Goal: Information Seeking & Learning: Learn about a topic

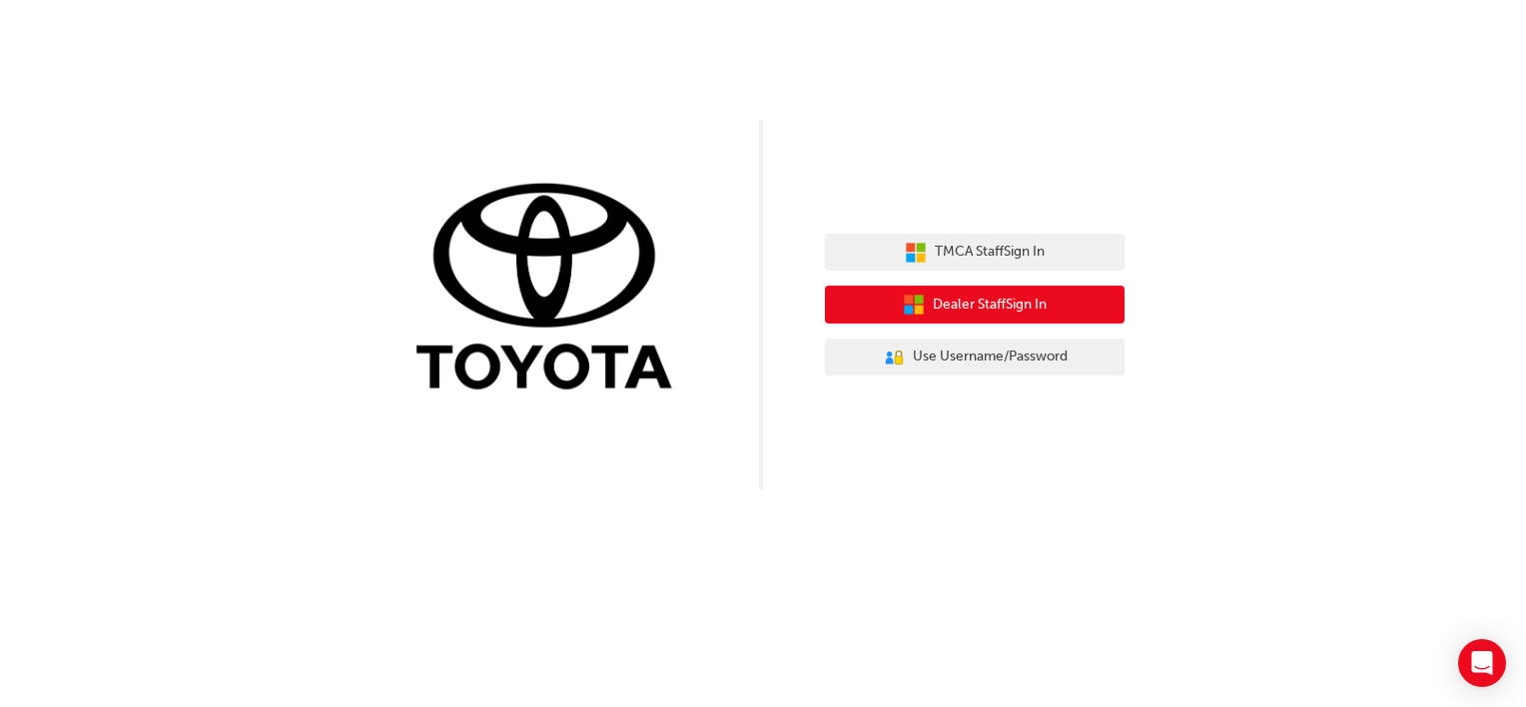
click at [1038, 319] on button "Dealer Staff Sign In" at bounding box center [975, 305] width 300 height 38
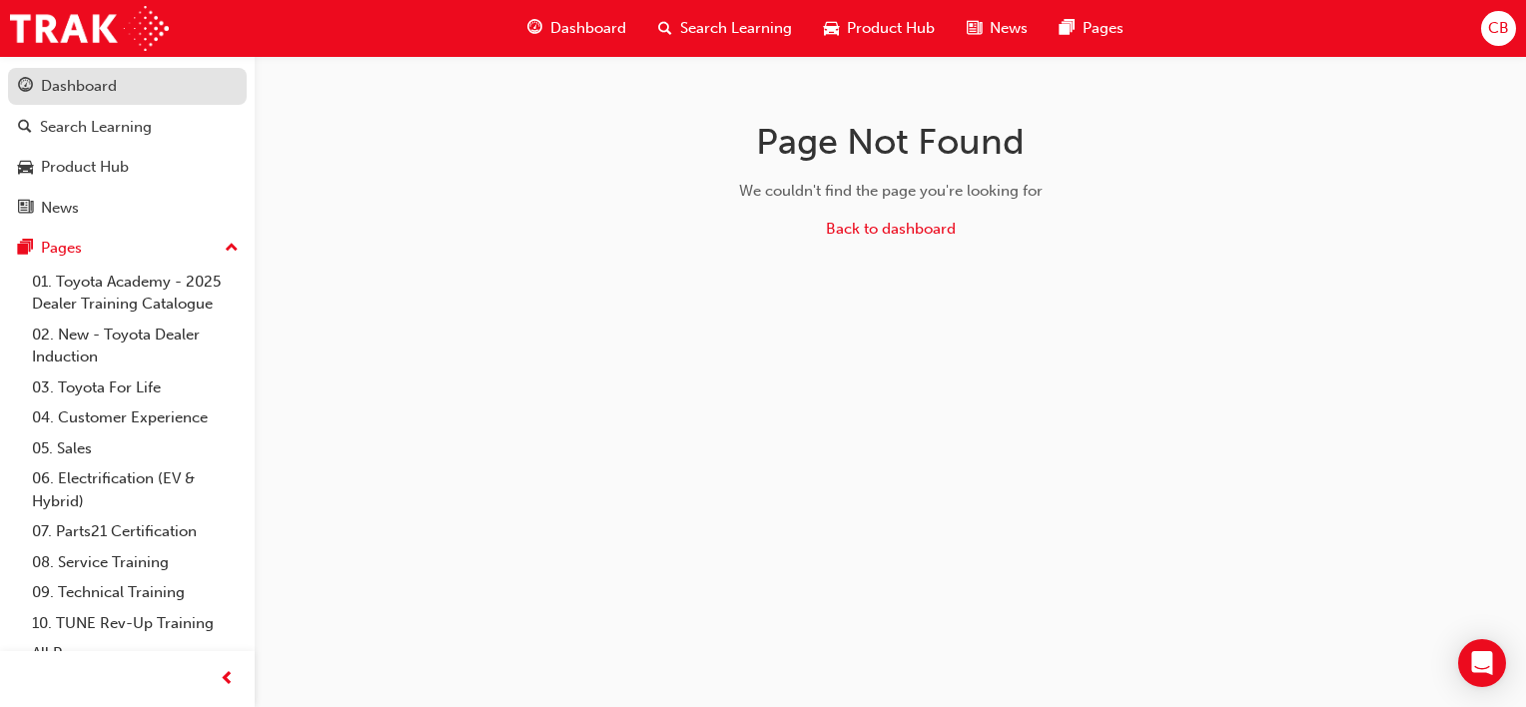
click at [104, 96] on div "Dashboard" at bounding box center [79, 86] width 76 height 23
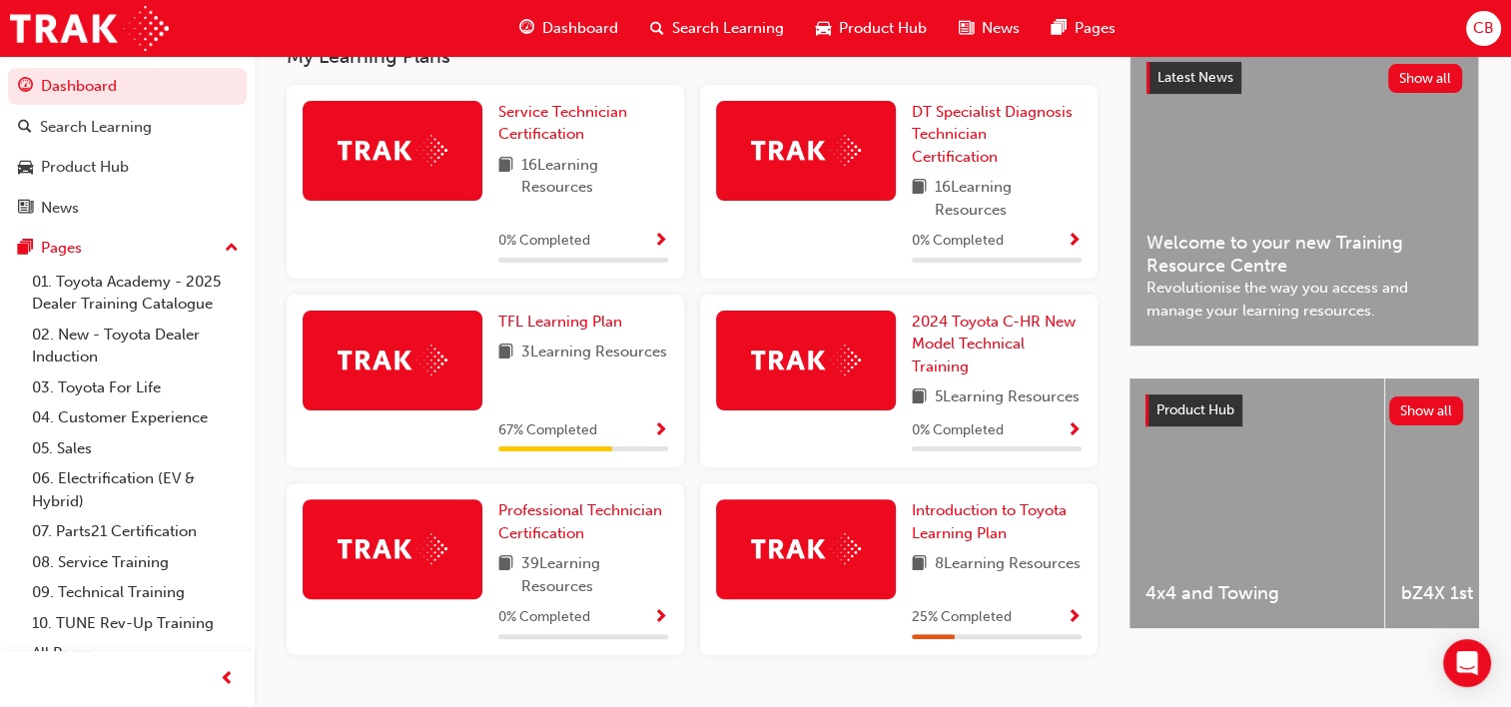
scroll to position [536, 0]
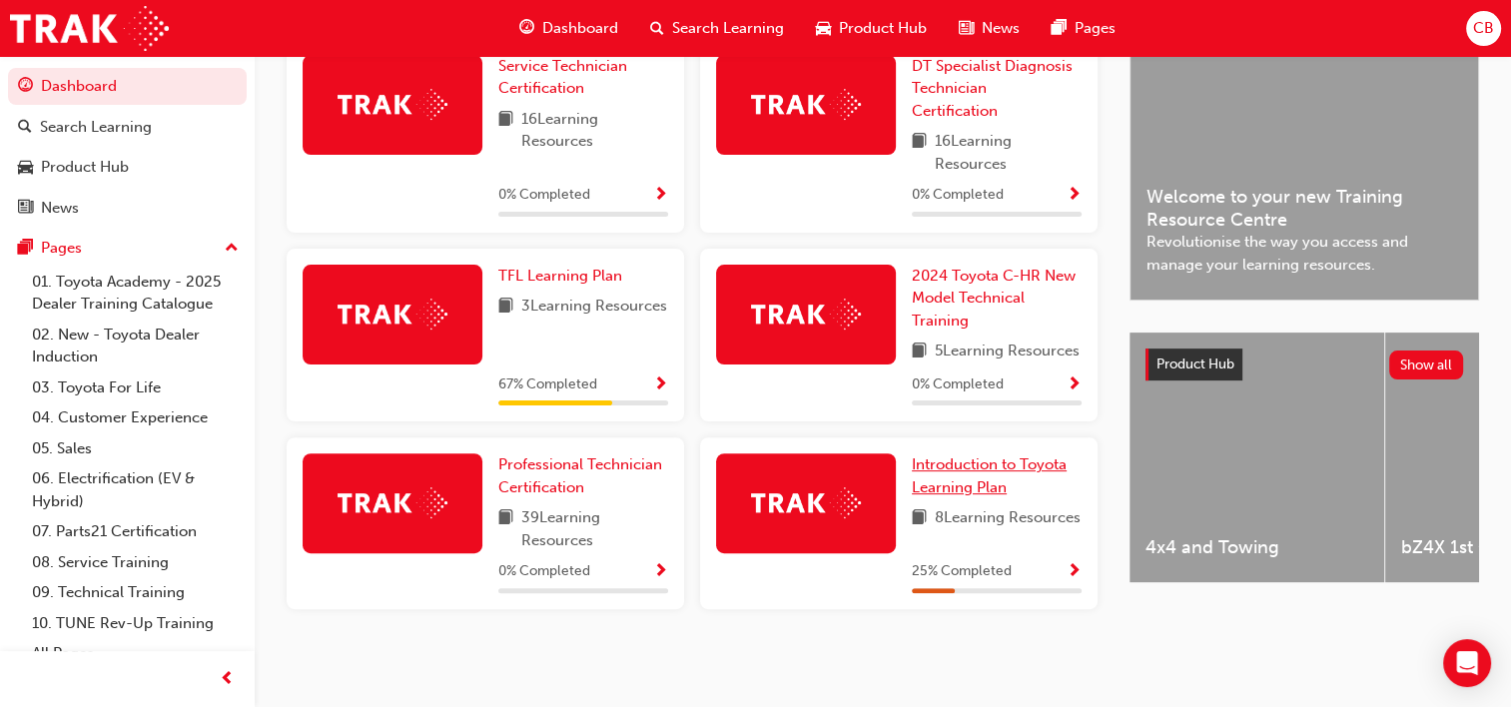
click at [948, 487] on span "Introduction to Toyota Learning Plan" at bounding box center [989, 475] width 155 height 41
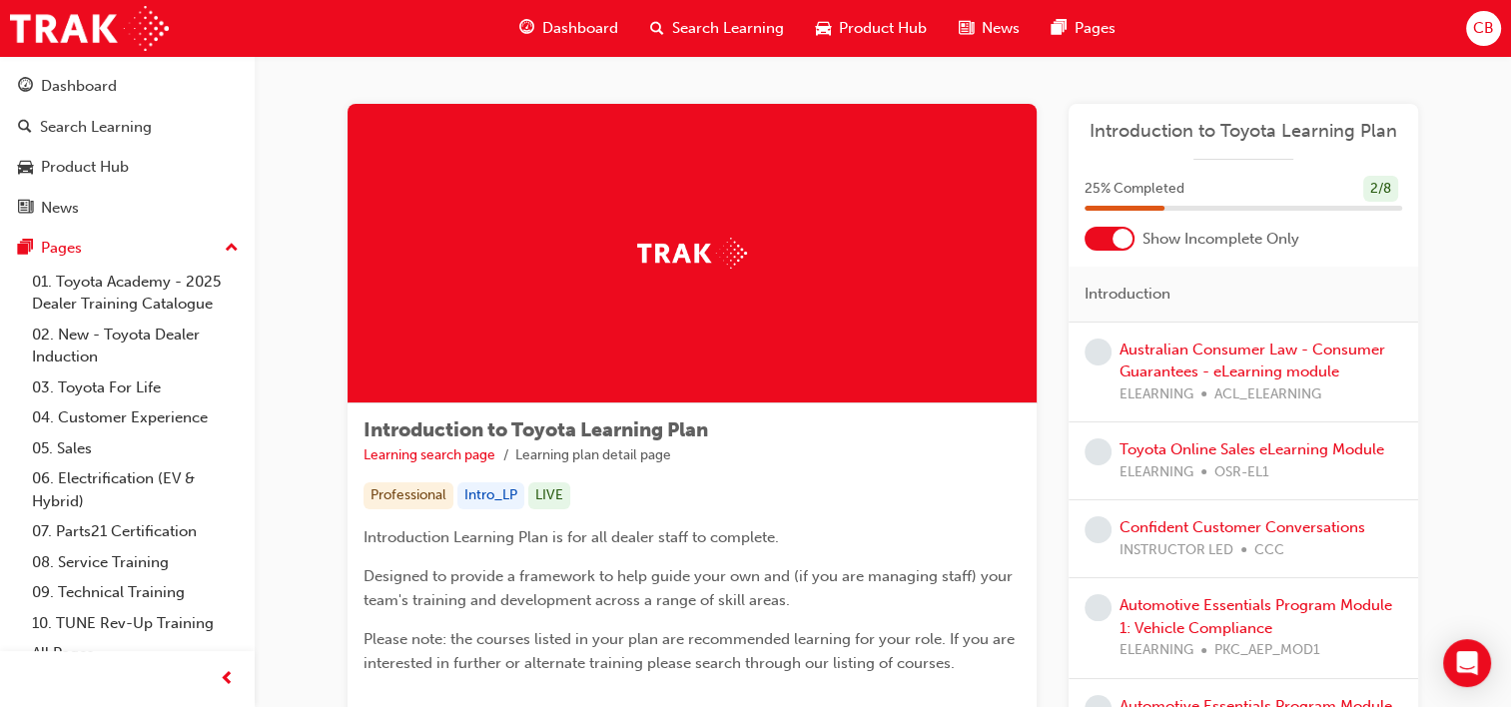
click at [1116, 246] on div at bounding box center [1122, 239] width 20 height 20
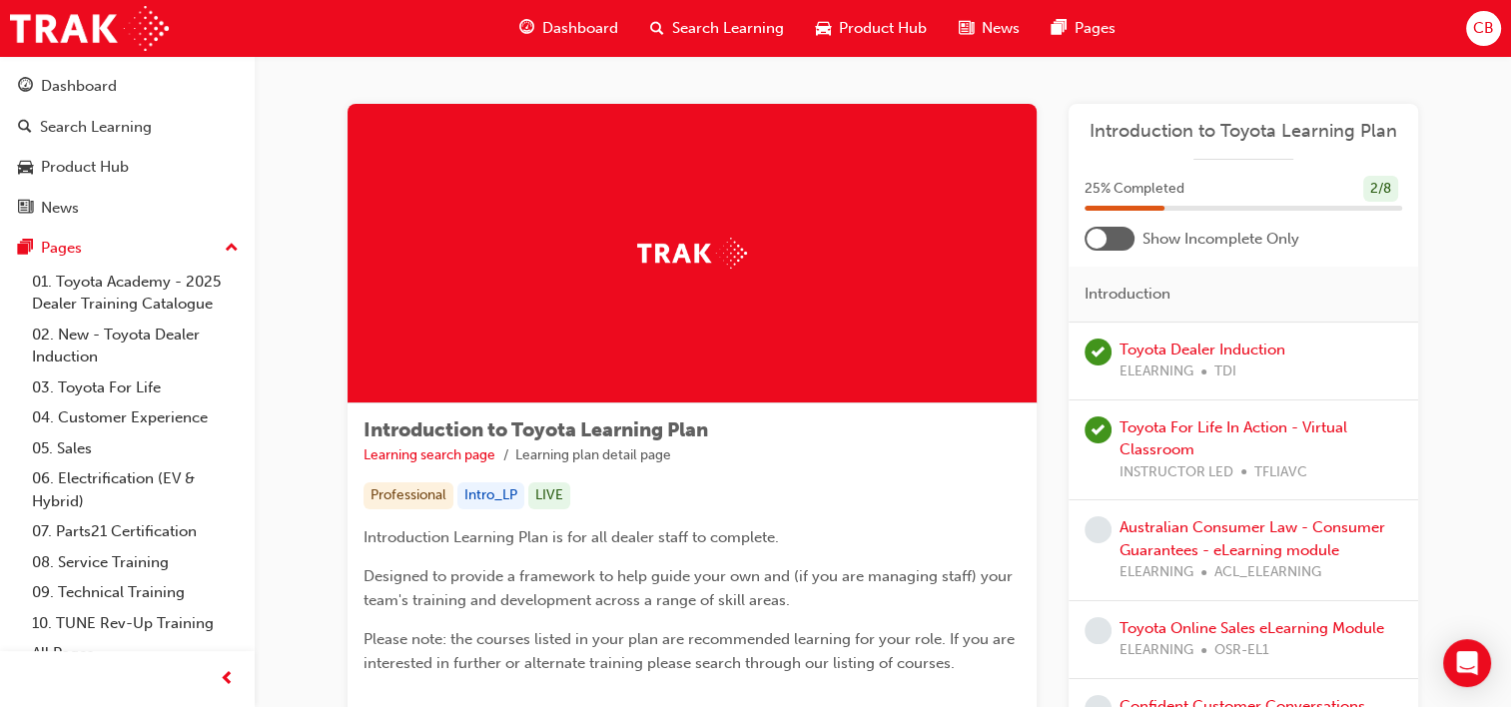
click at [587, 23] on span "Dashboard" at bounding box center [580, 28] width 76 height 23
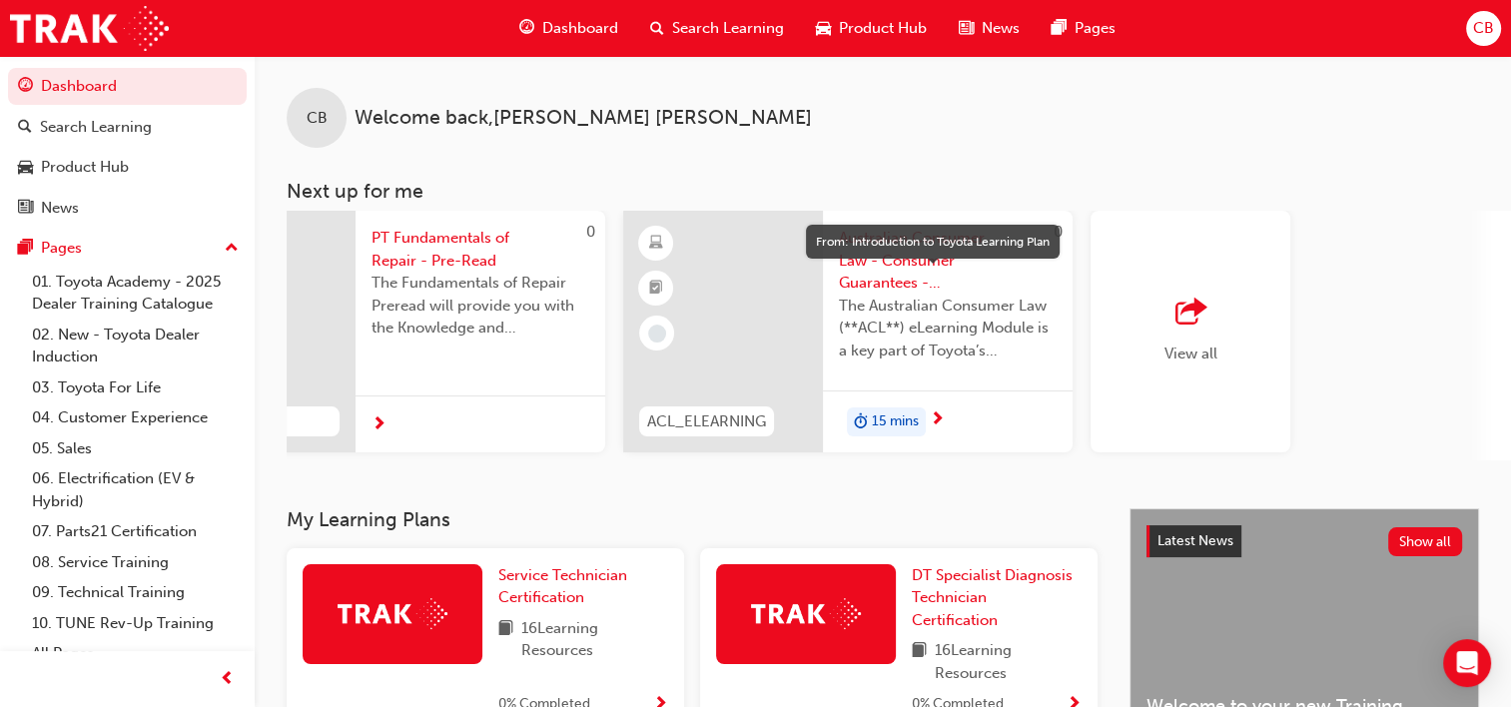
scroll to position [0, 1576]
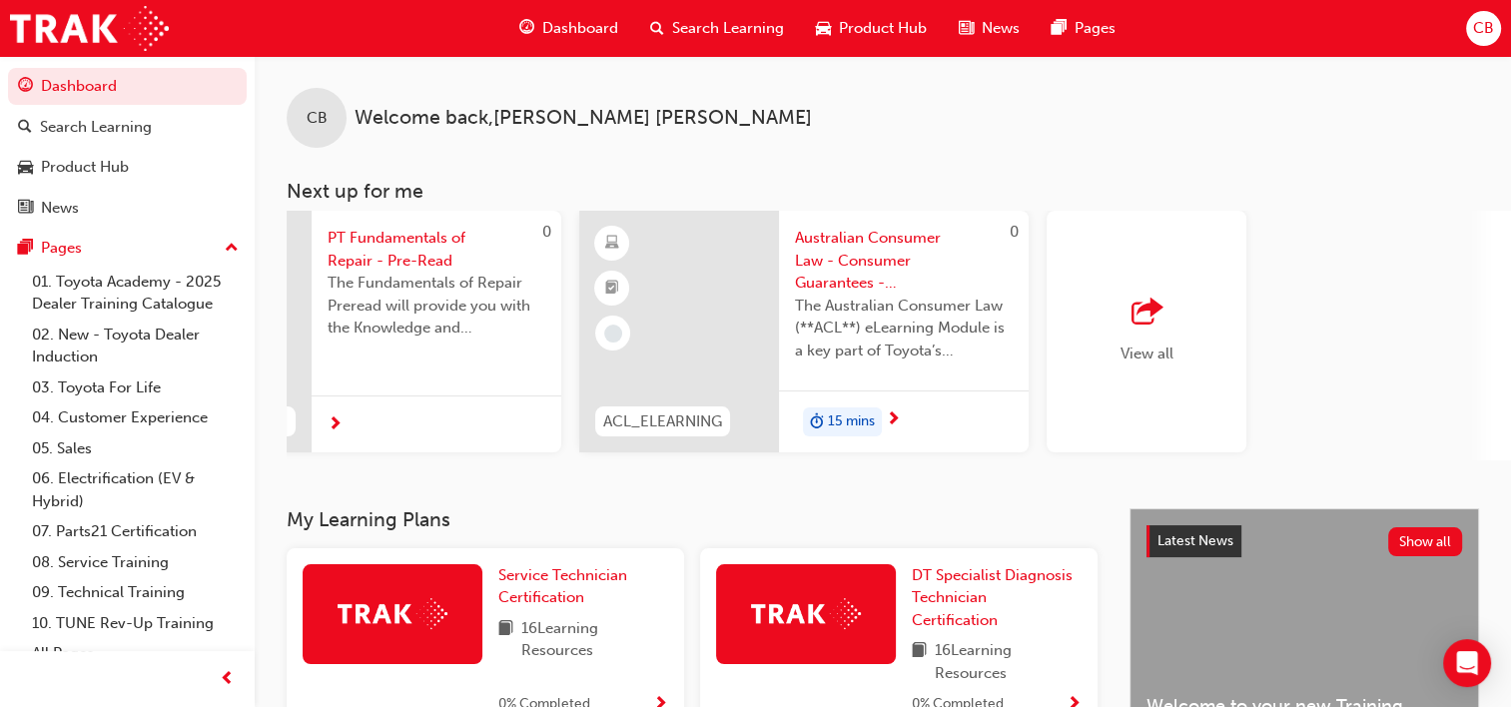
click at [884, 33] on span "Product Hub" at bounding box center [883, 28] width 88 height 23
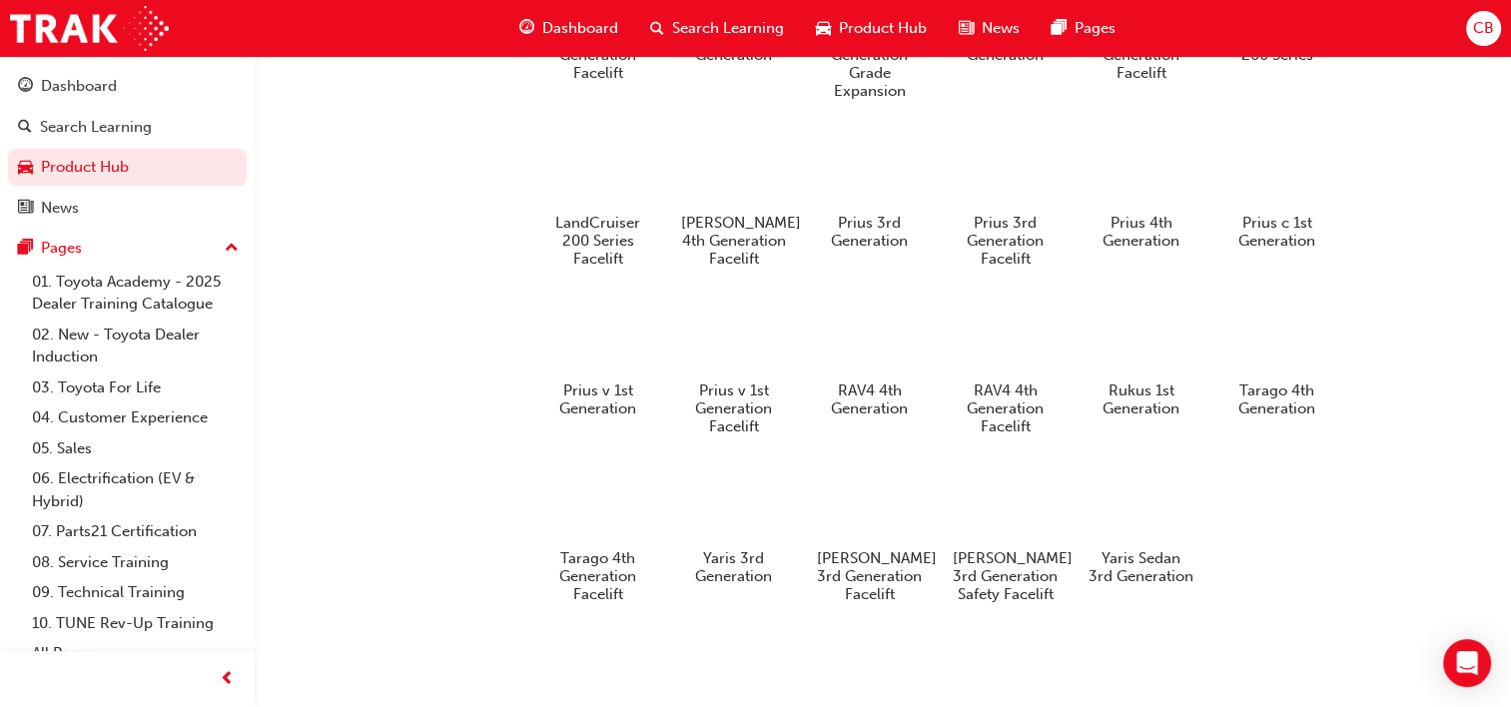
scroll to position [1621, 0]
click at [724, 575] on h5 "Yaris 3rd Generation" at bounding box center [733, 570] width 111 height 38
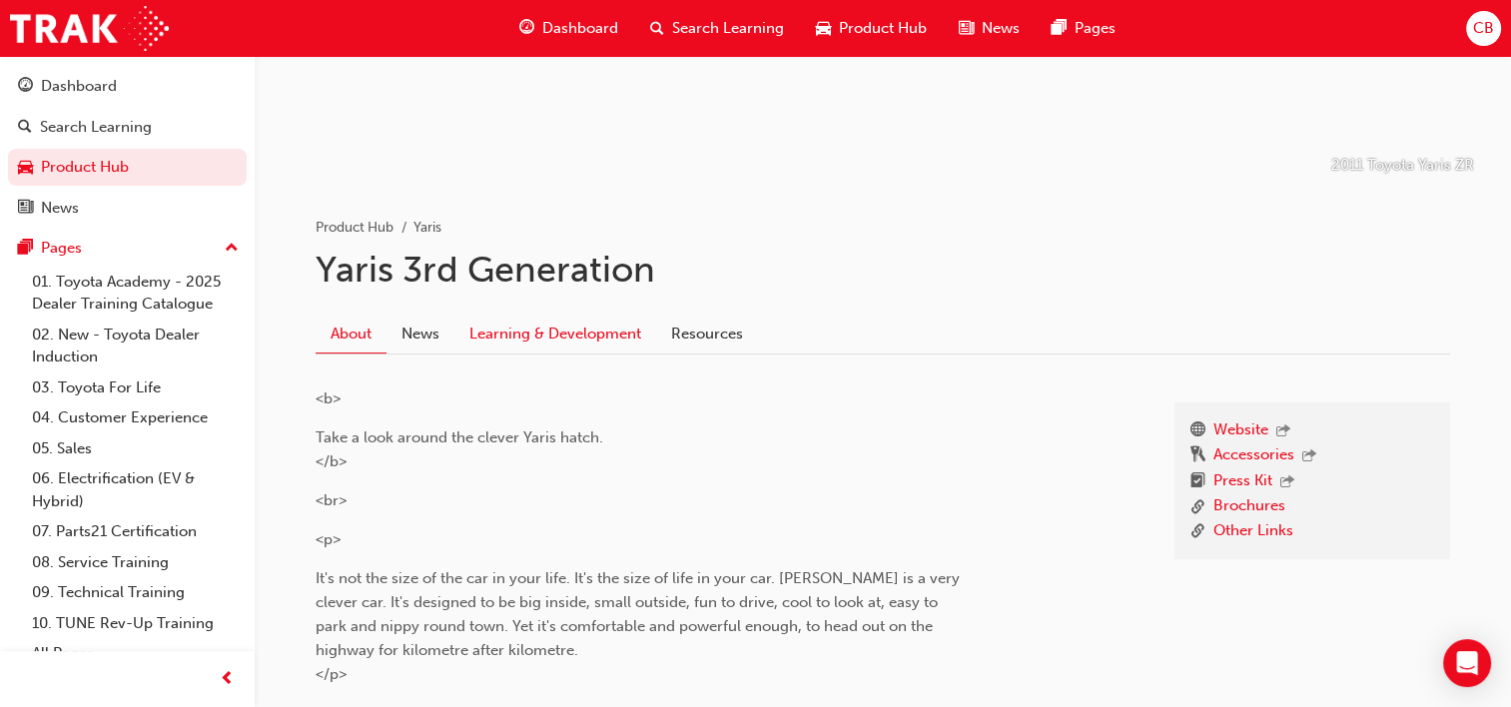
scroll to position [409, 0]
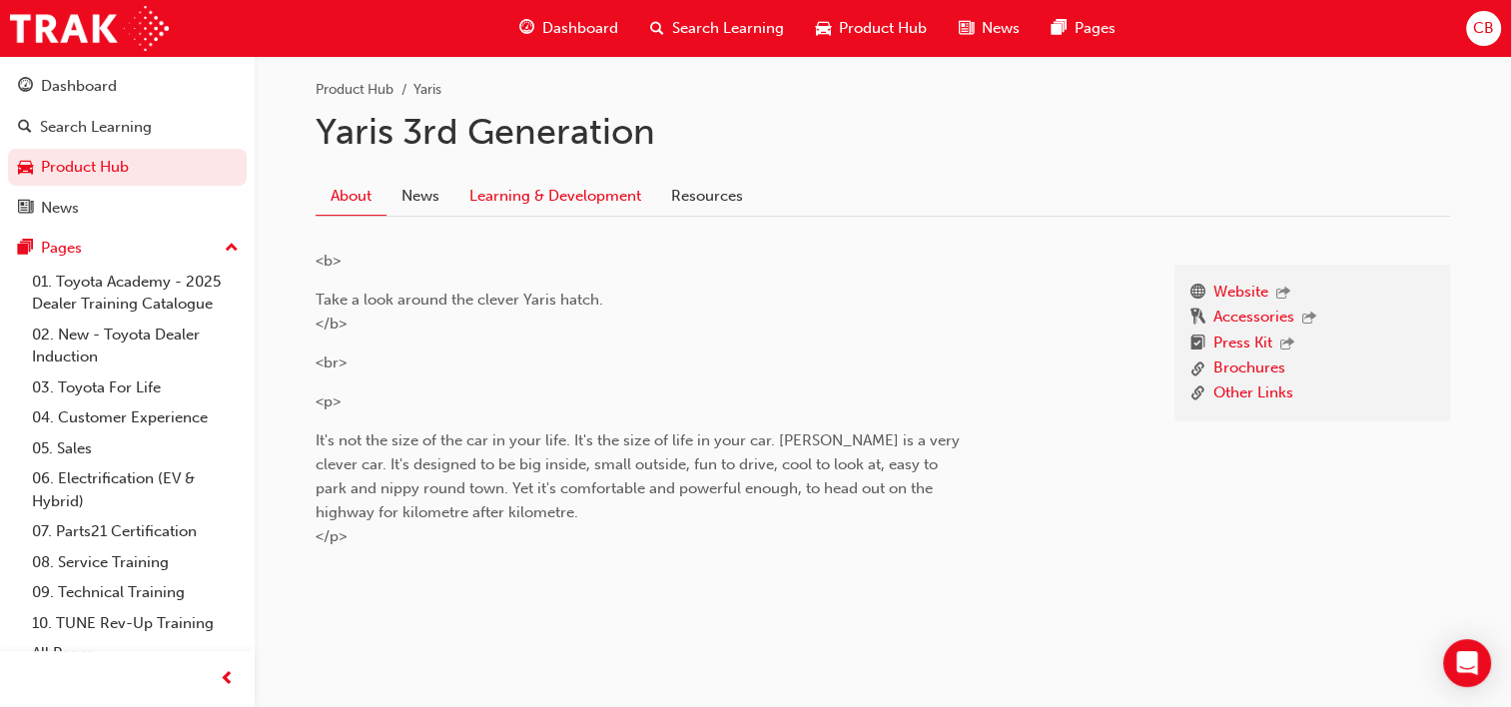
click at [569, 200] on link "Learning & Development" at bounding box center [555, 196] width 202 height 38
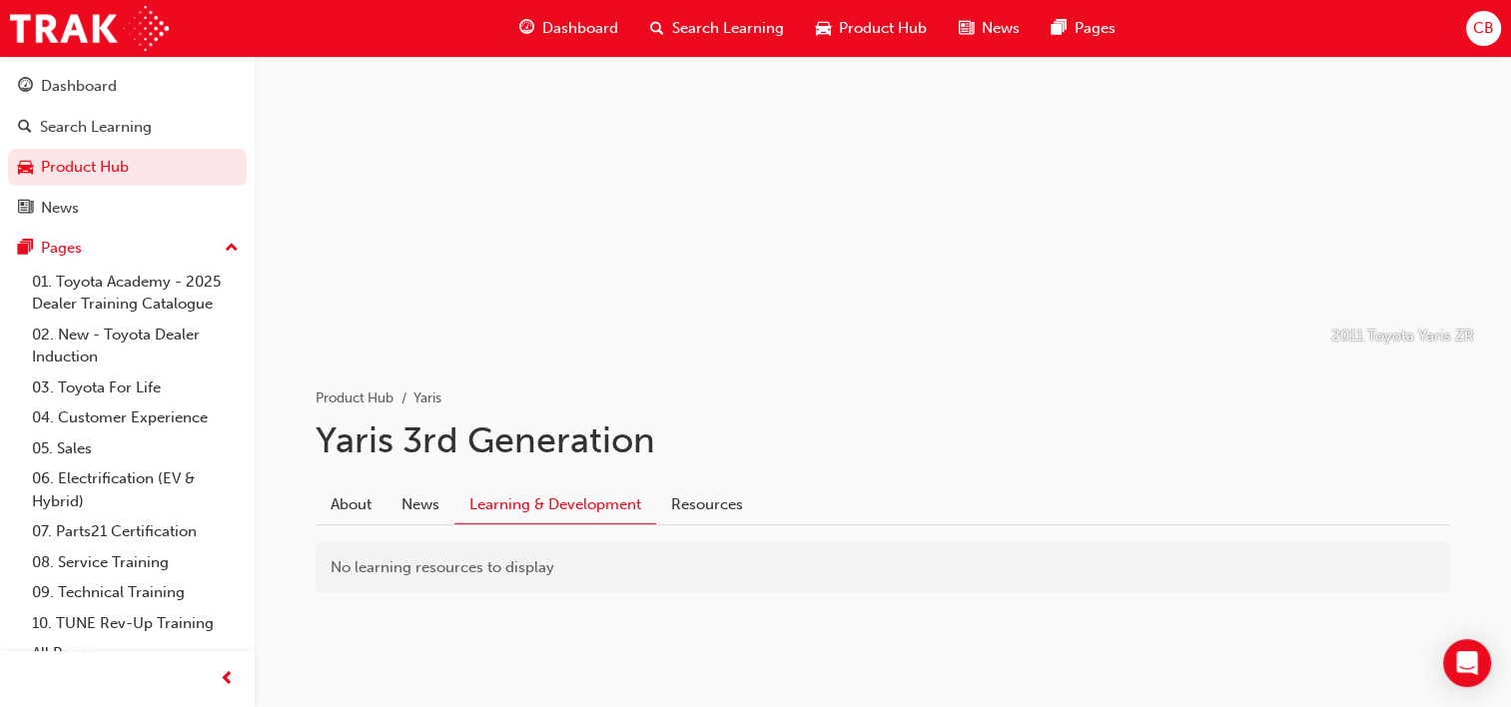
scroll to position [100, 0]
click at [723, 499] on link "Resources" at bounding box center [707, 505] width 102 height 38
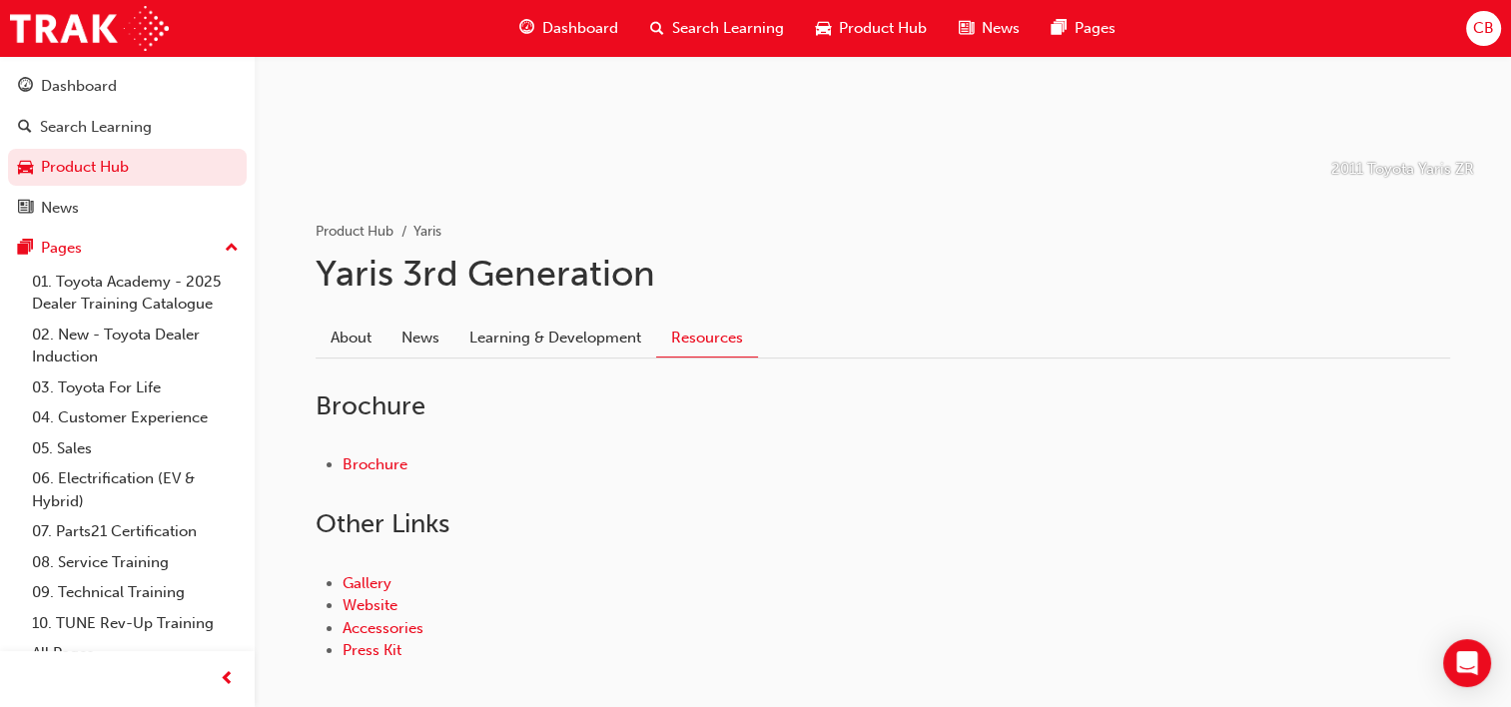
scroll to position [366, 0]
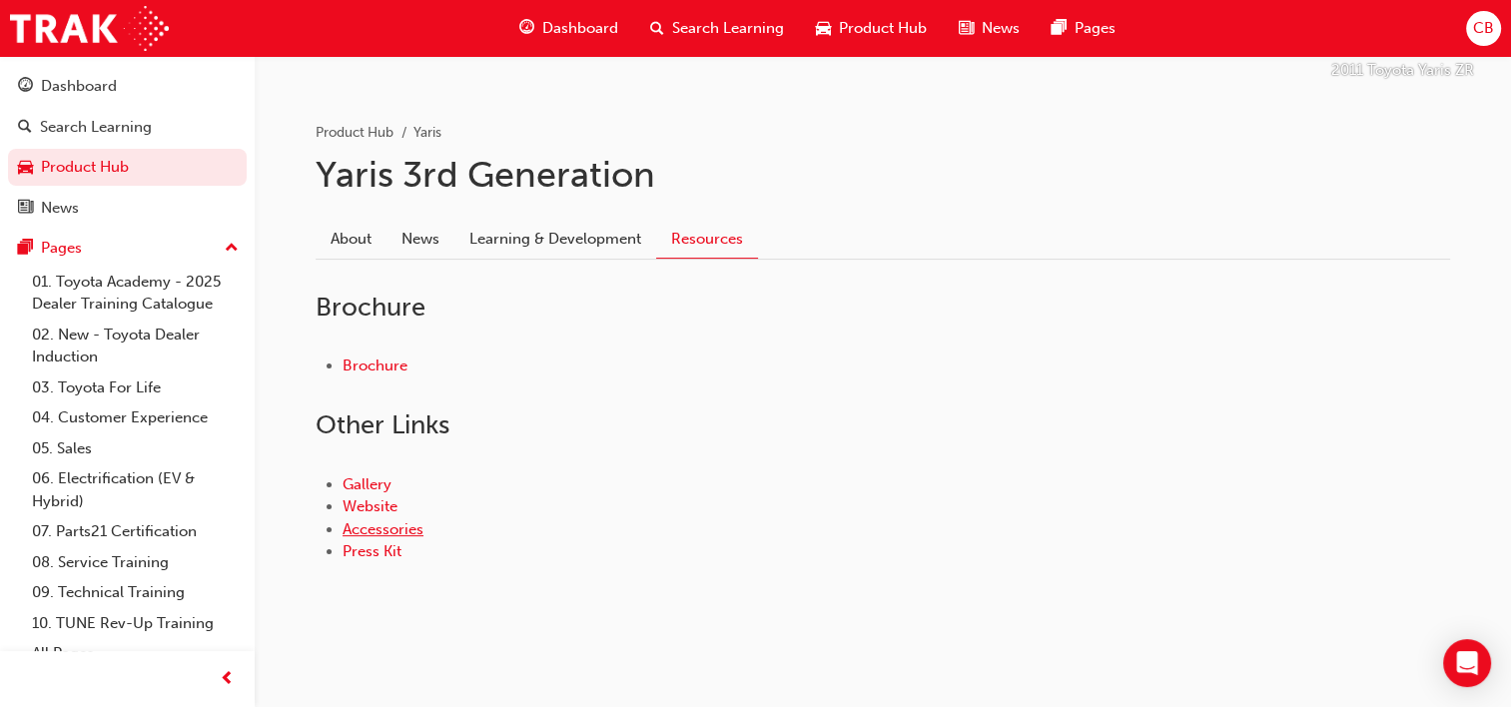
click at [406, 525] on link "Accessories" at bounding box center [382, 529] width 81 height 18
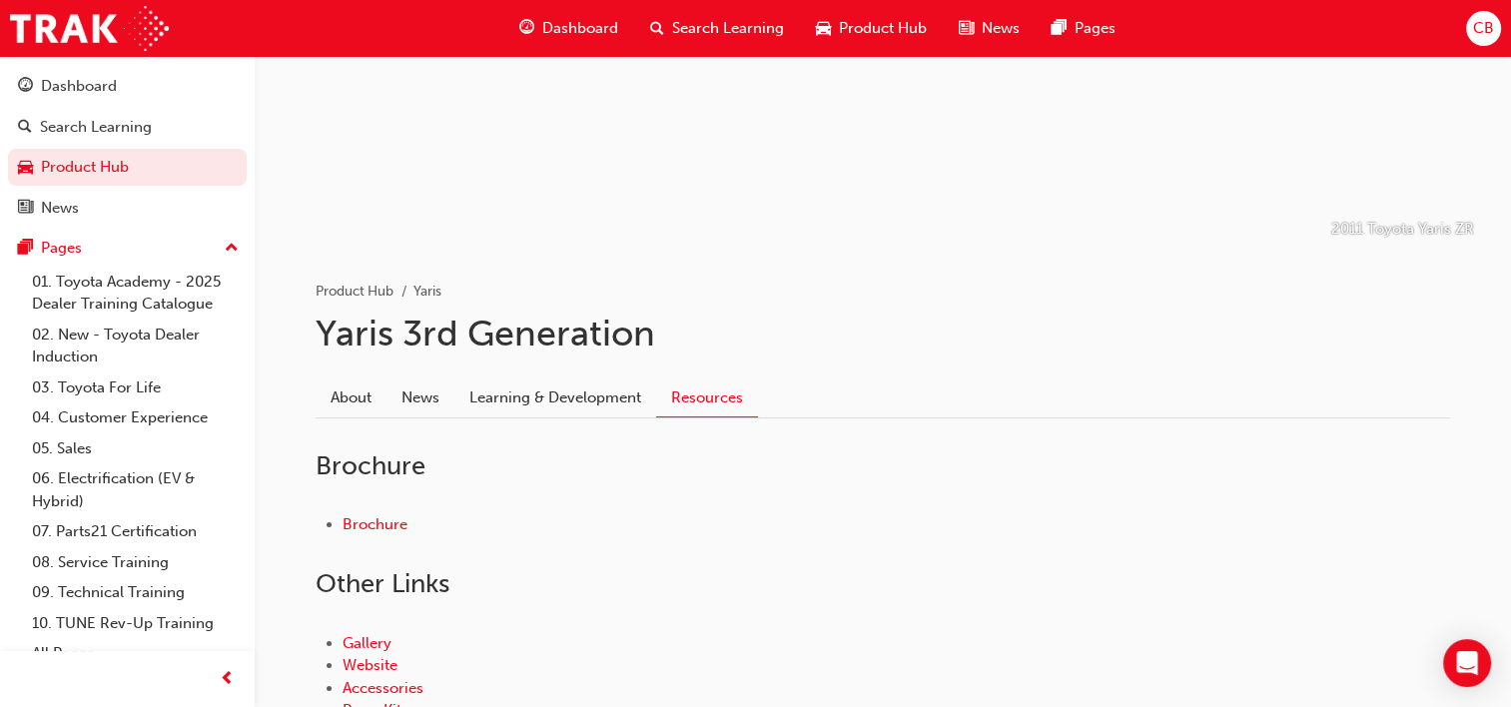
scroll to position [212, 0]
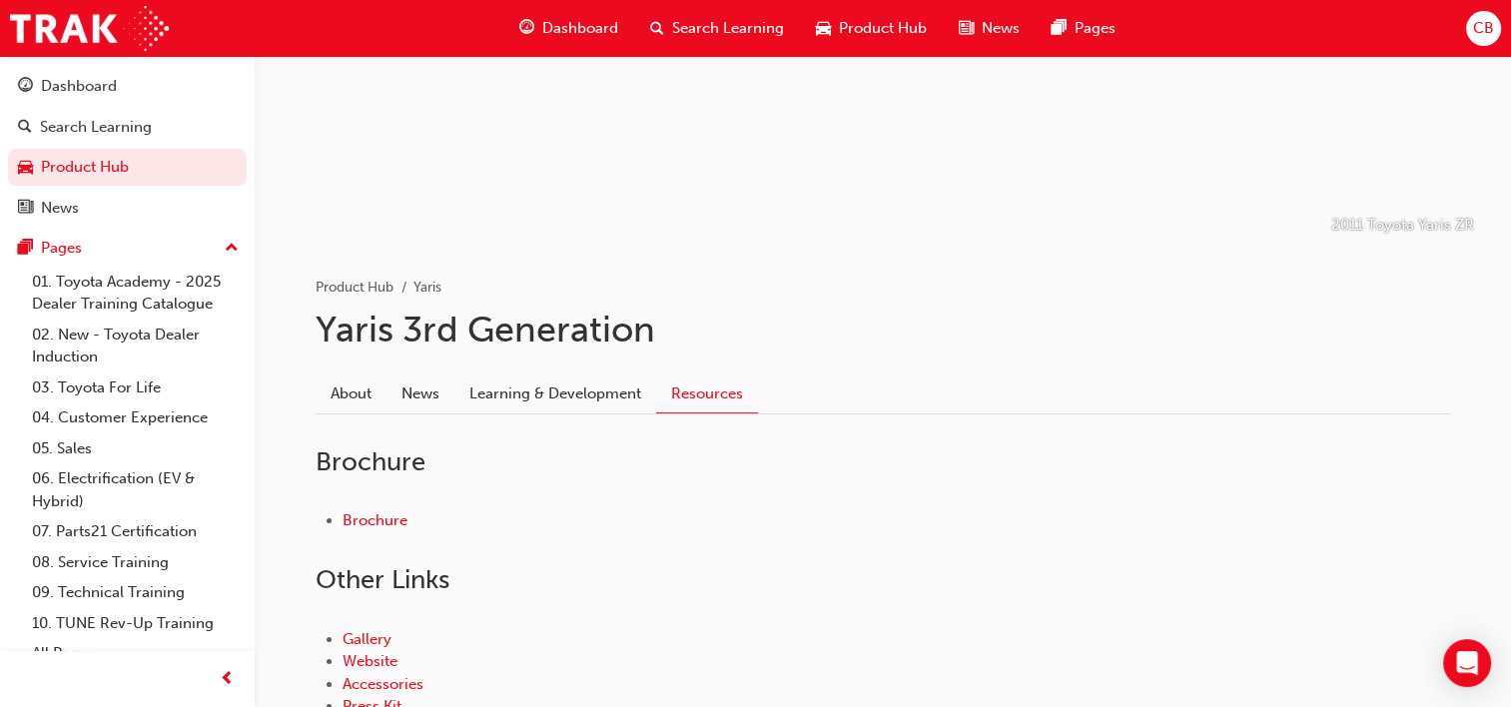
click at [436, 419] on div "Brochure Brochure Other Links Gallery Website Accessories Press Kit" at bounding box center [882, 581] width 1134 height 335
click at [431, 396] on link "News" at bounding box center [420, 393] width 68 height 38
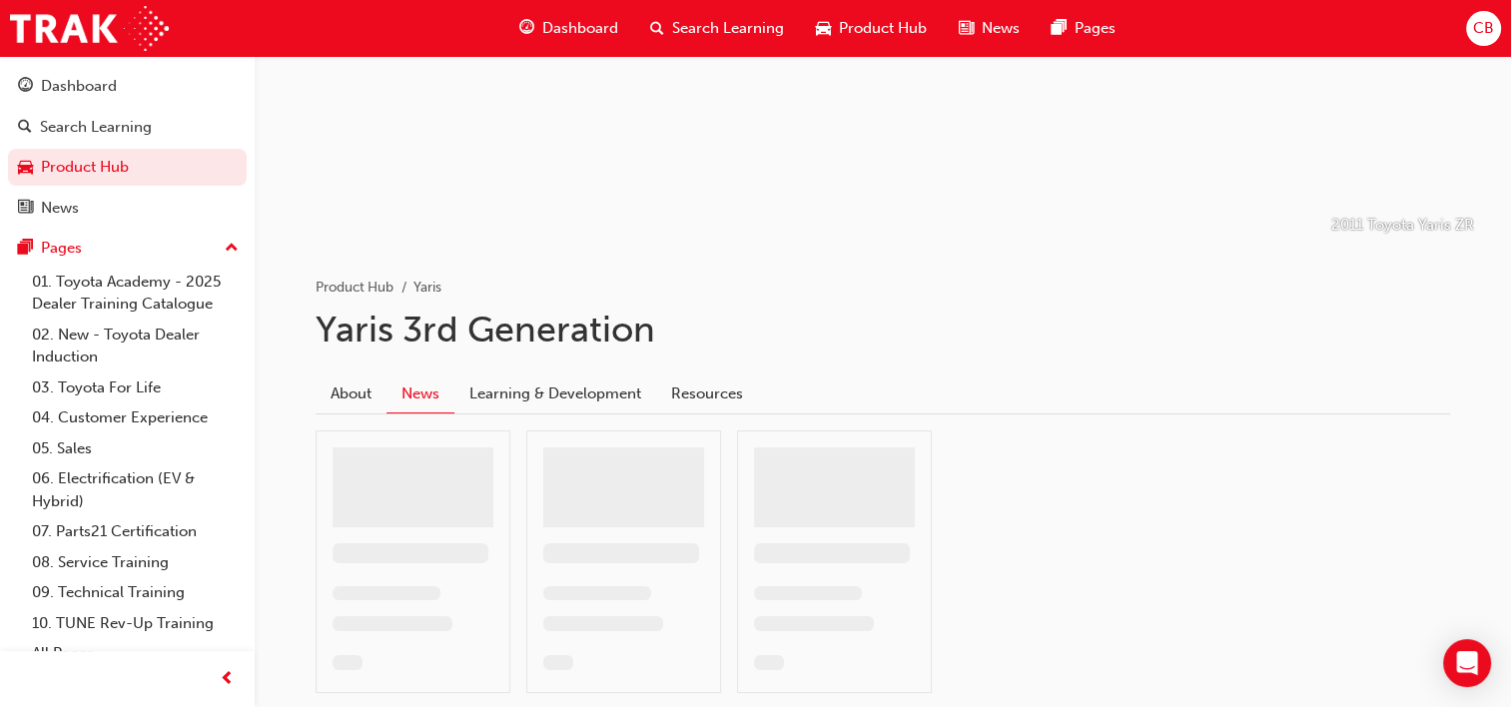
scroll to position [100, 0]
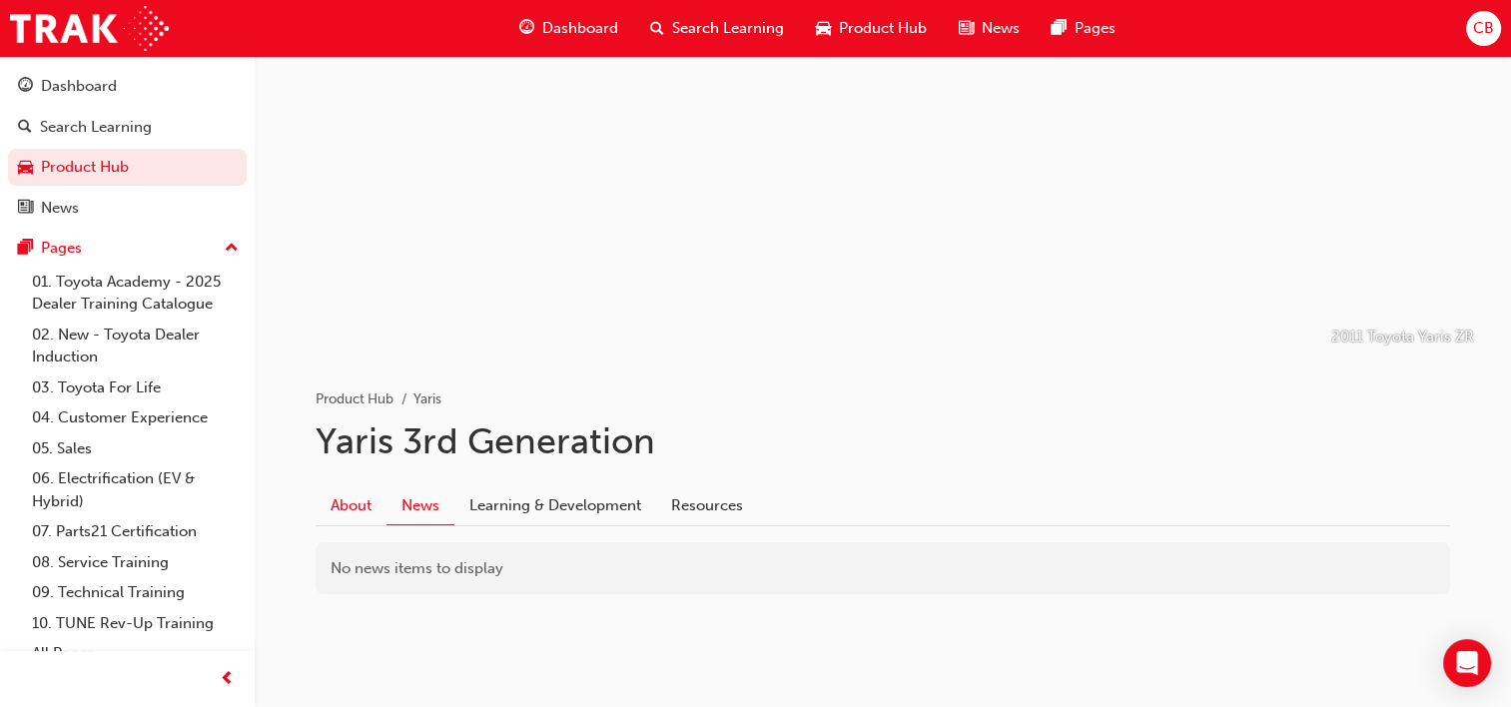
click at [366, 506] on link "About" at bounding box center [350, 505] width 71 height 38
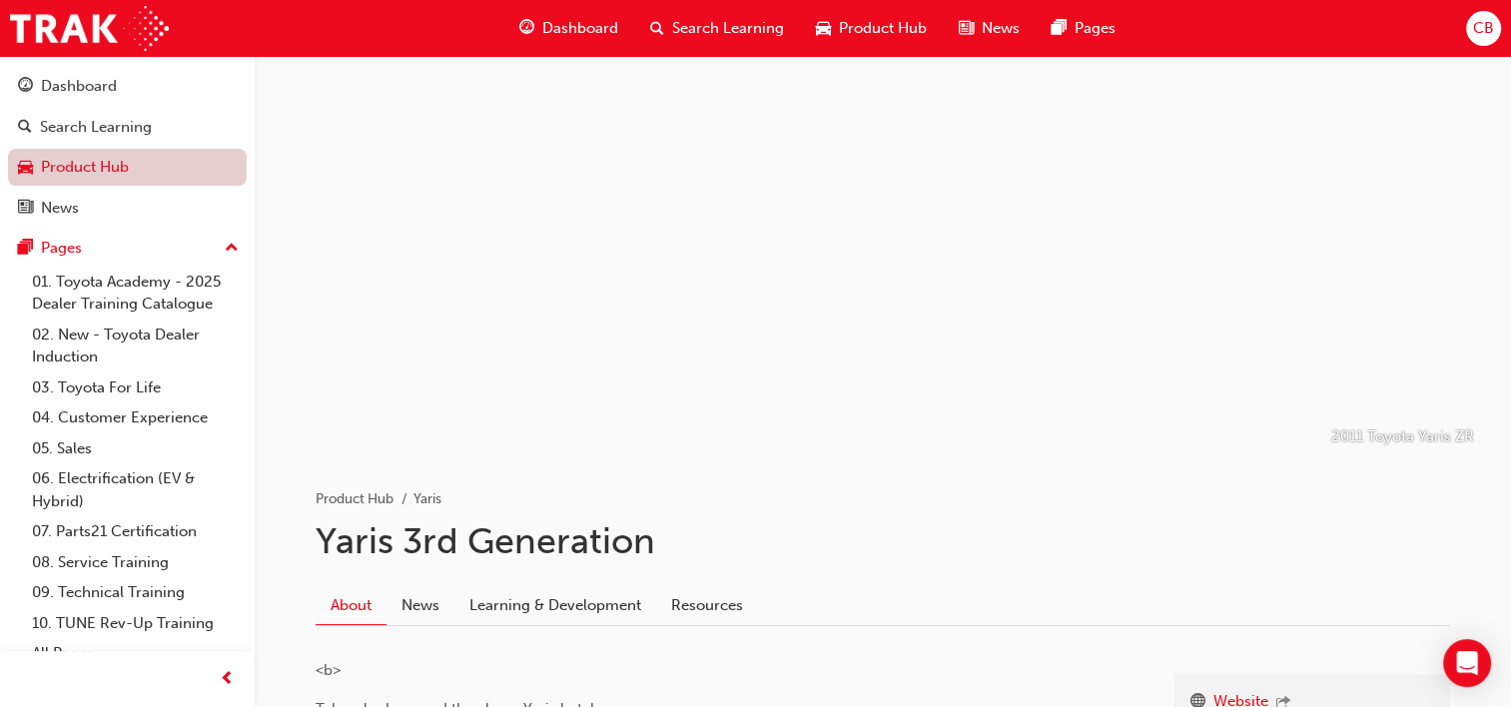
click at [108, 156] on link "Product Hub" at bounding box center [127, 167] width 239 height 37
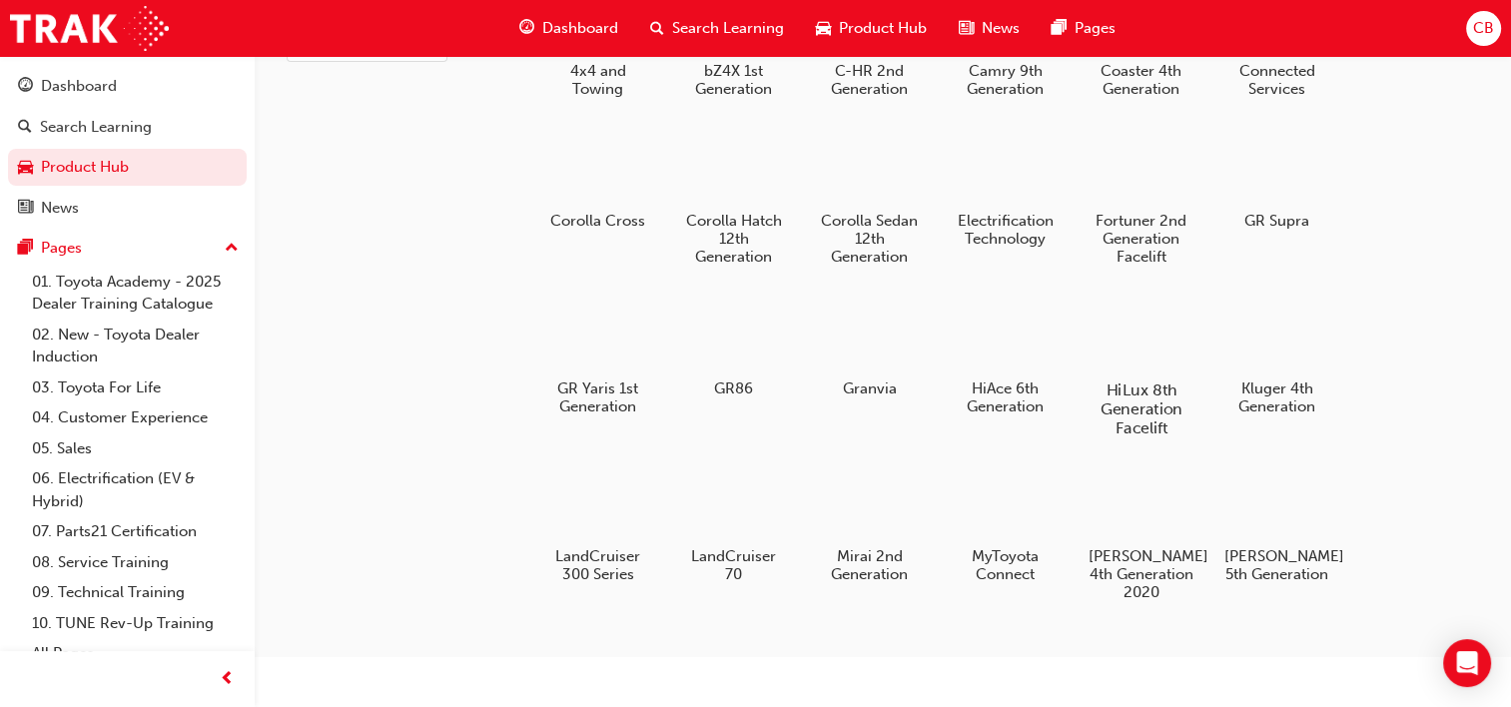
scroll to position [159, 0]
click at [715, 560] on h5 "LandCruiser 70" at bounding box center [733, 564] width 111 height 38
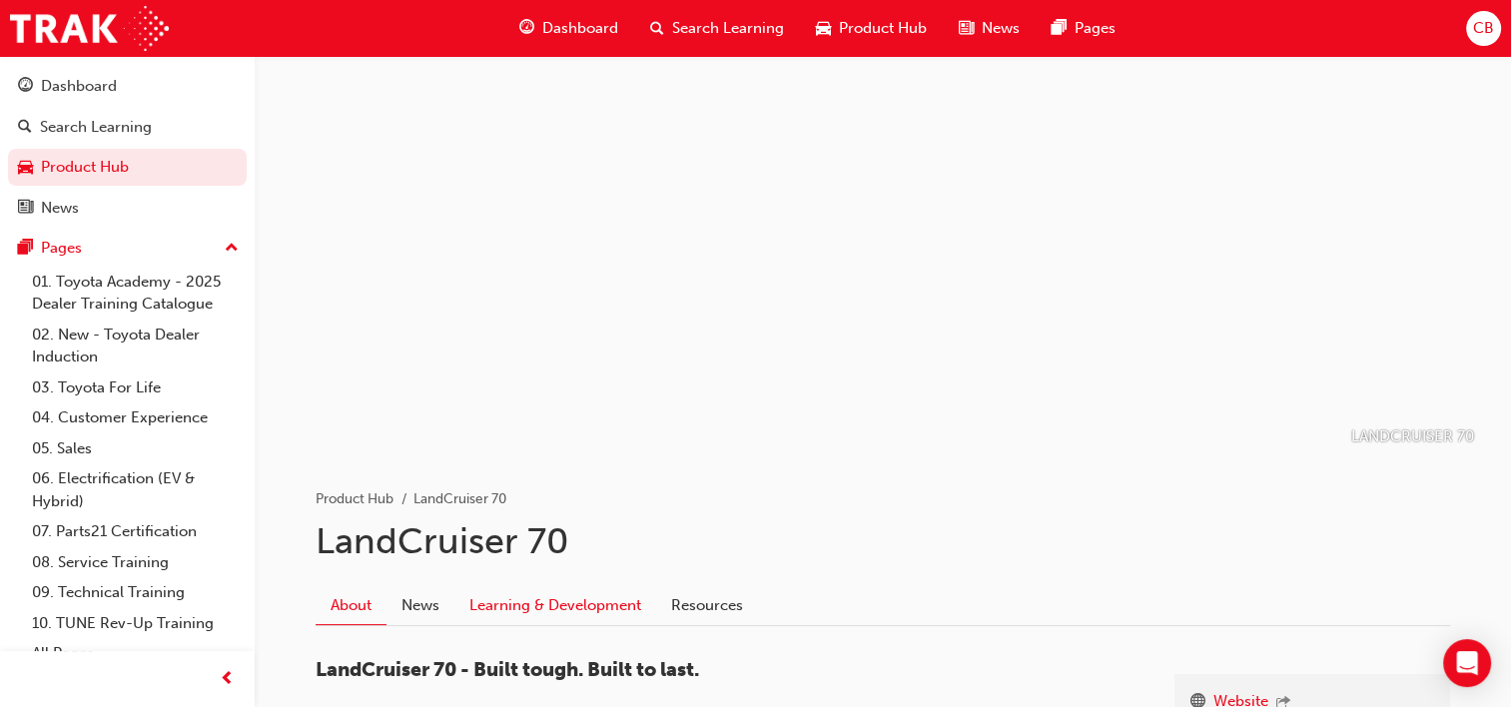
click at [512, 597] on link "Learning & Development" at bounding box center [555, 605] width 202 height 38
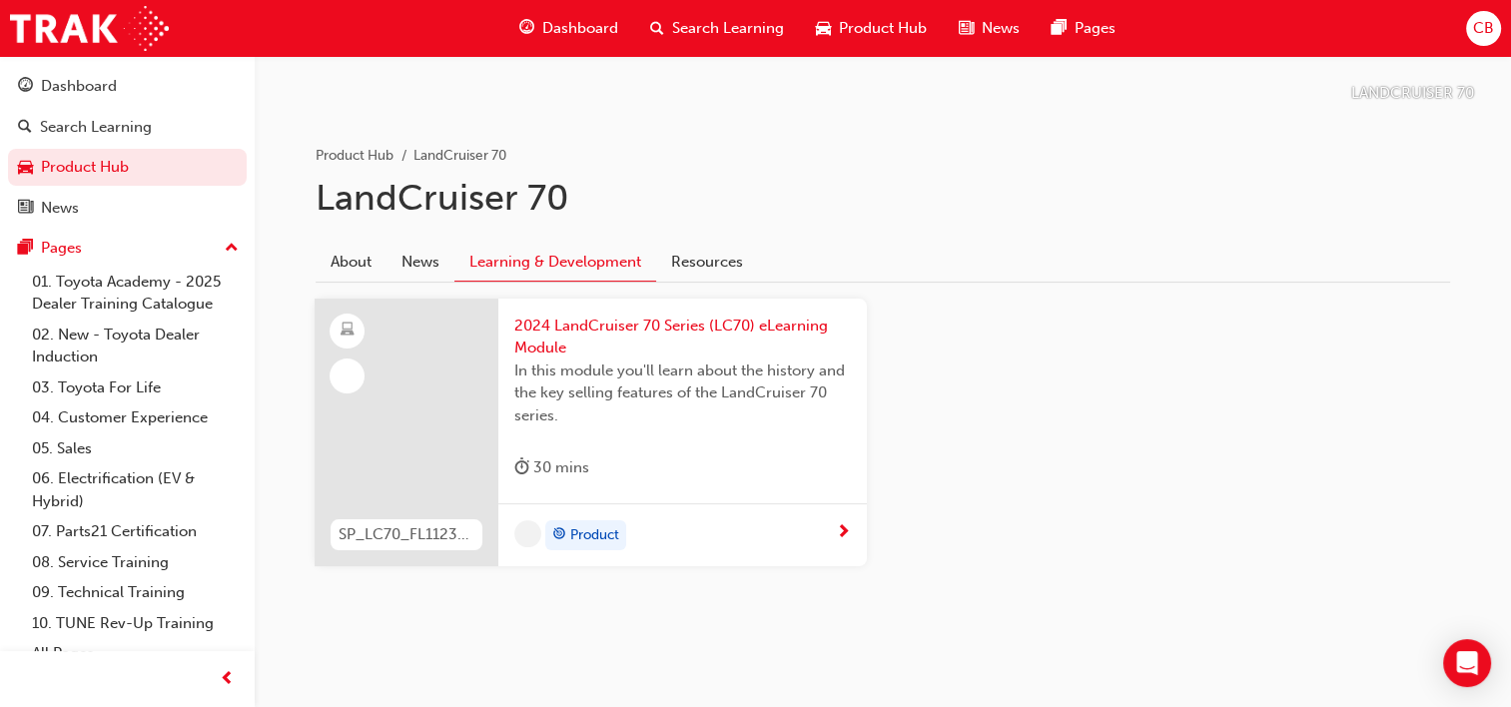
scroll to position [346, 0]
click at [431, 256] on link "News" at bounding box center [420, 259] width 68 height 38
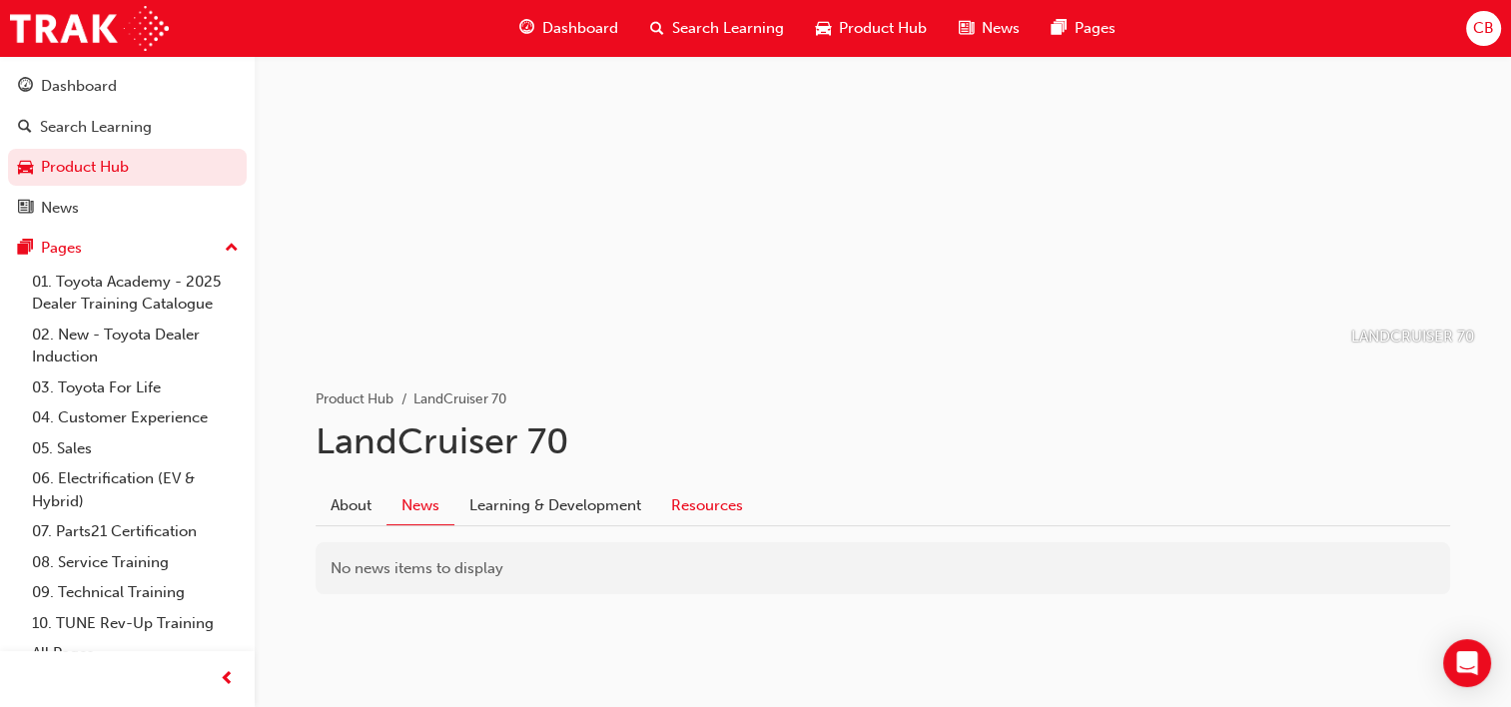
click at [714, 500] on link "Resources" at bounding box center [707, 505] width 102 height 38
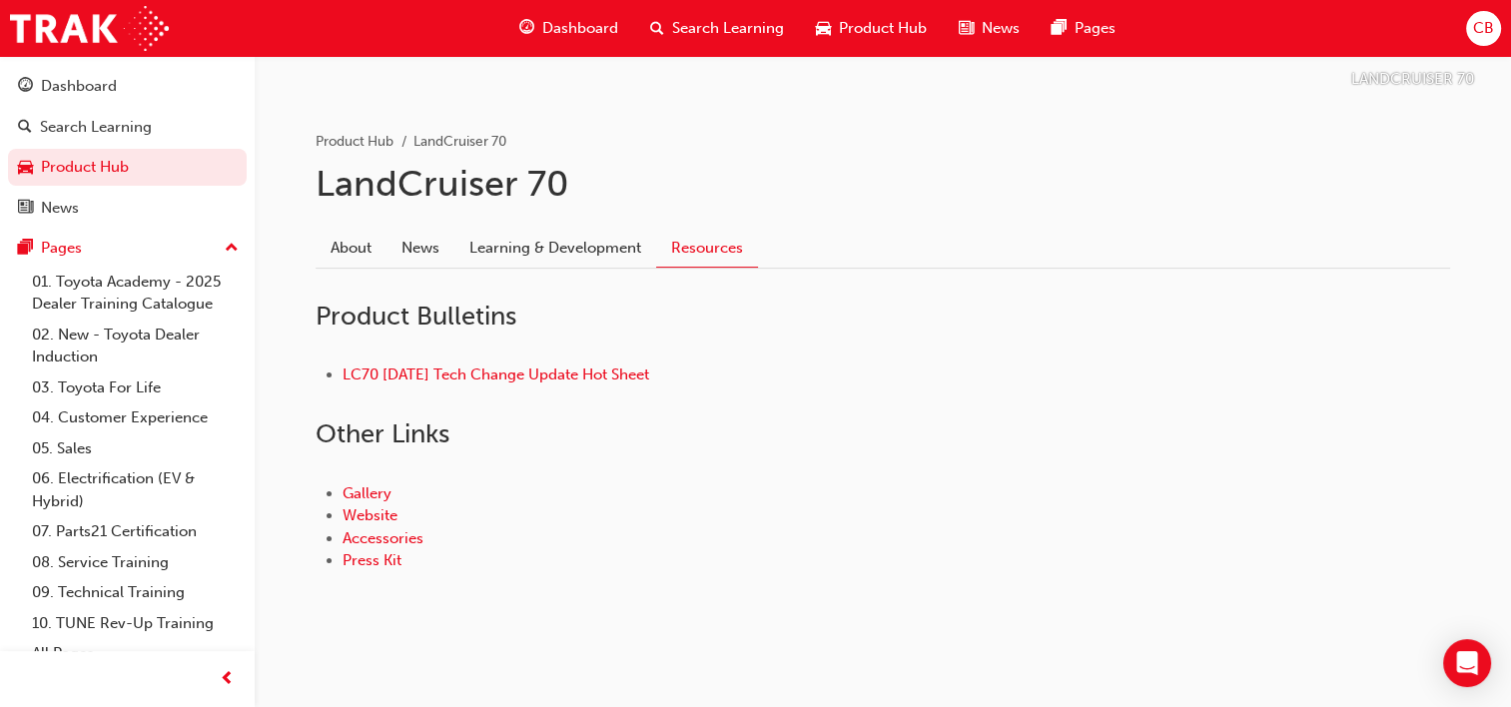
scroll to position [359, 0]
click at [341, 232] on link "About" at bounding box center [350, 246] width 71 height 38
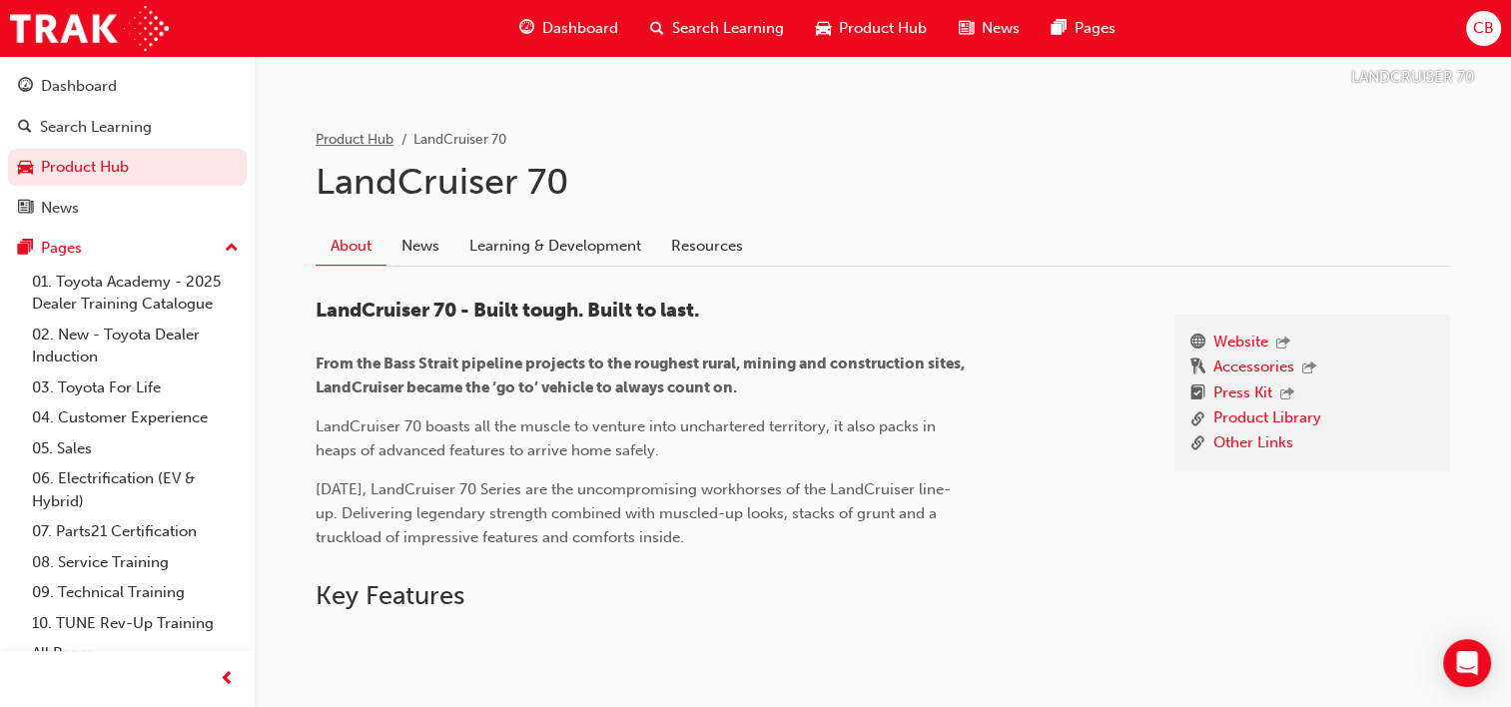
click at [369, 132] on link "Product Hub" at bounding box center [354, 139] width 78 height 17
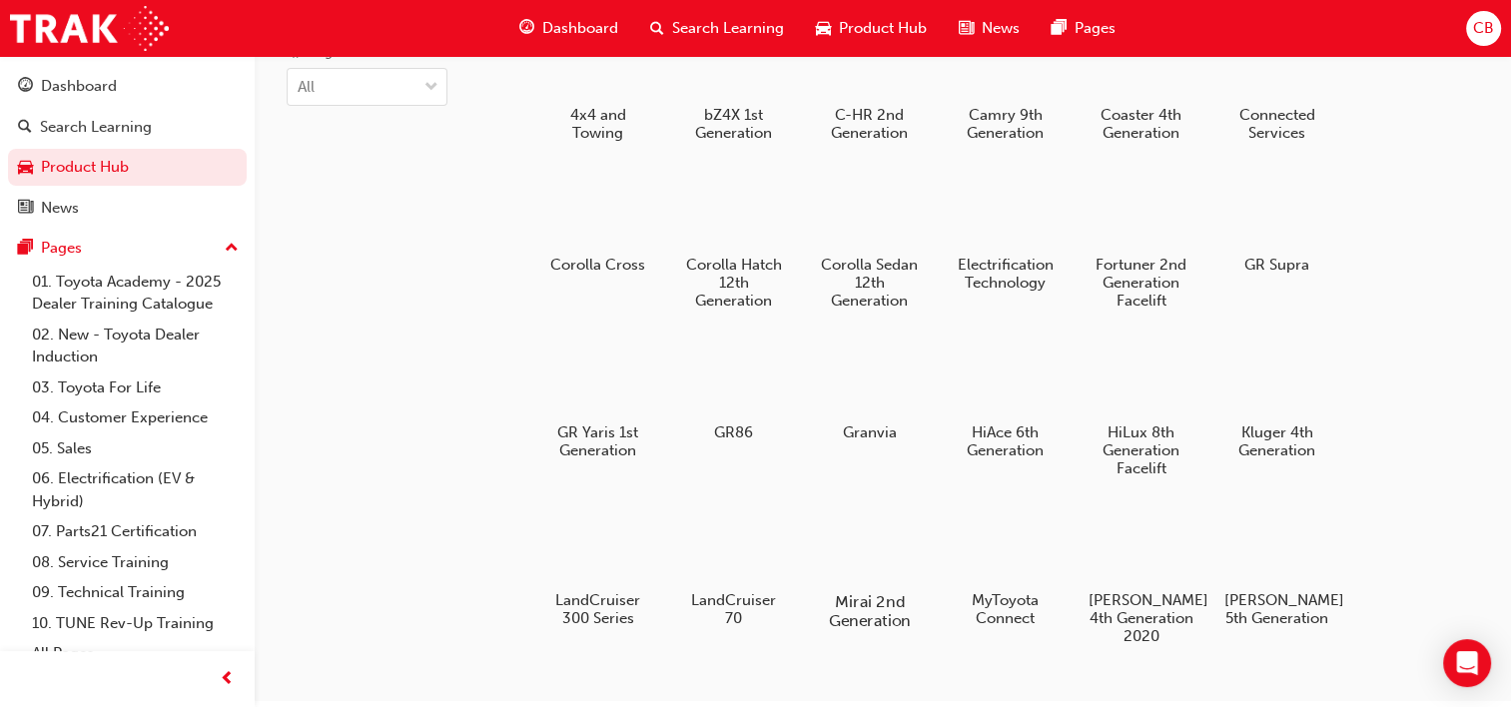
scroll to position [160, 0]
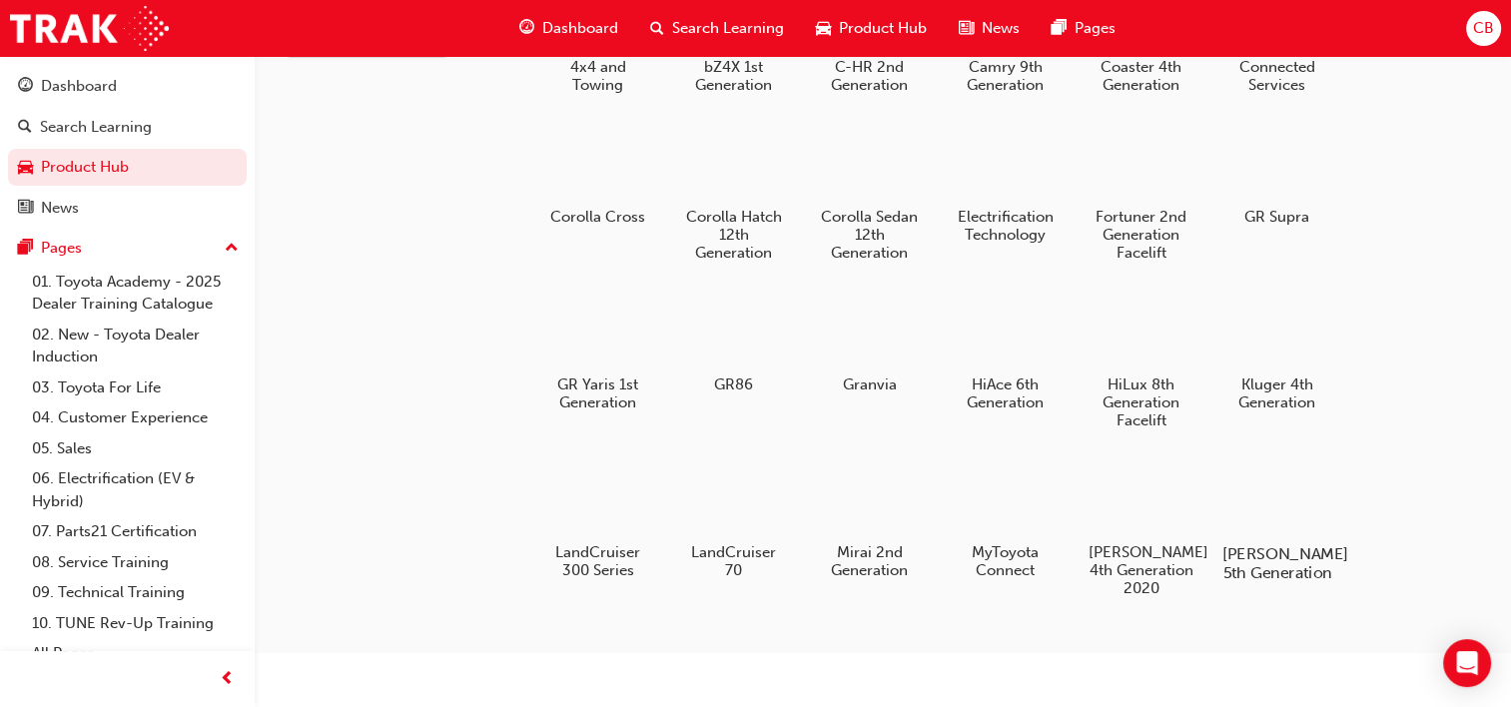
click at [1279, 554] on h5 "Prado 5th Generation" at bounding box center [1276, 563] width 111 height 38
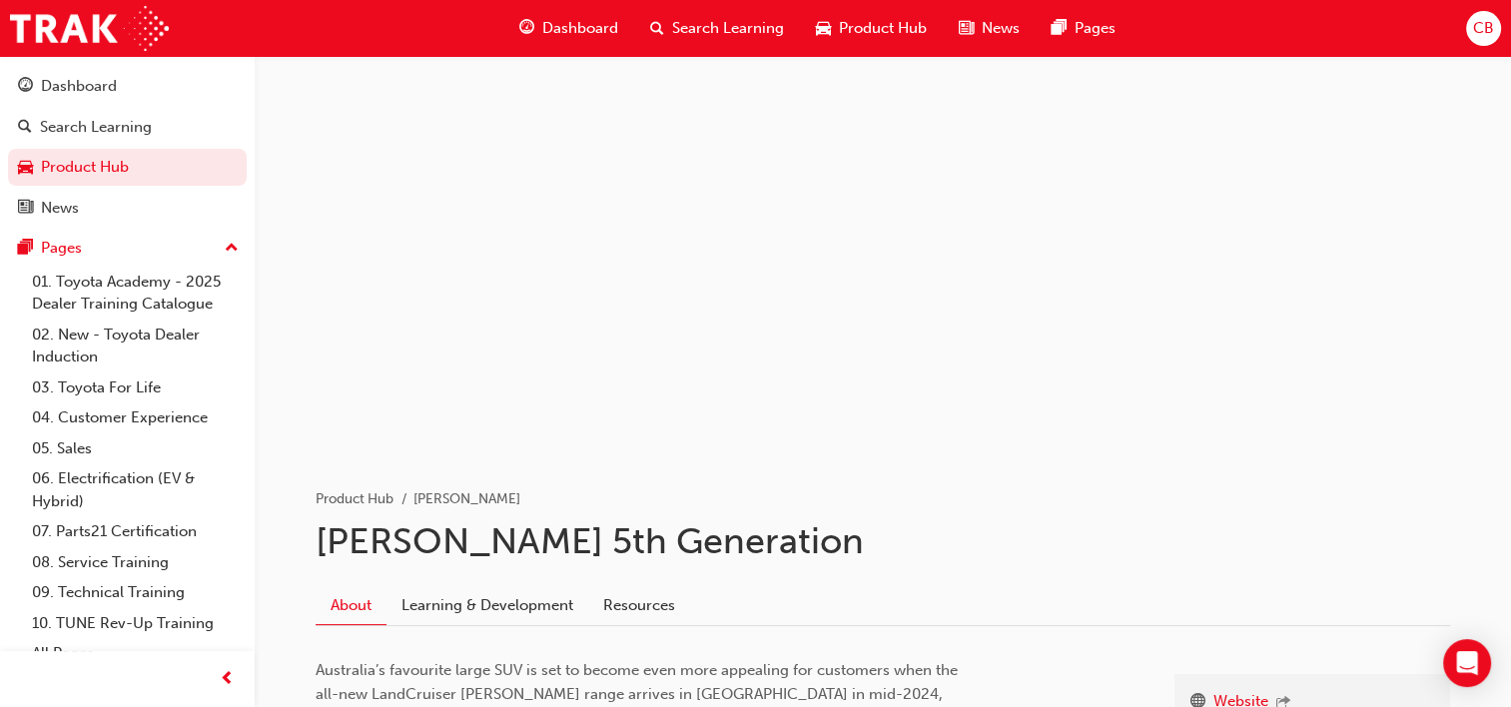
scroll to position [249, 0]
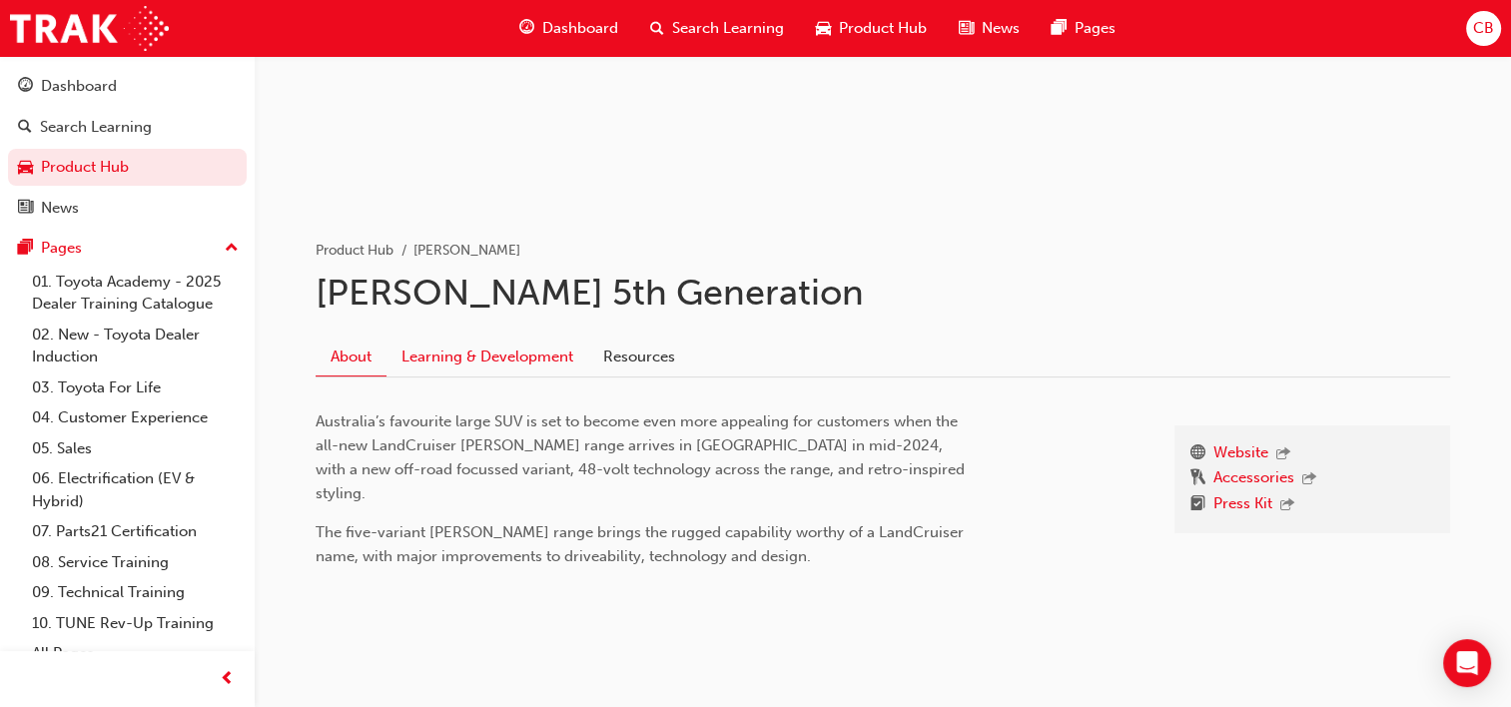
click at [512, 359] on link "Learning & Development" at bounding box center [487, 356] width 202 height 38
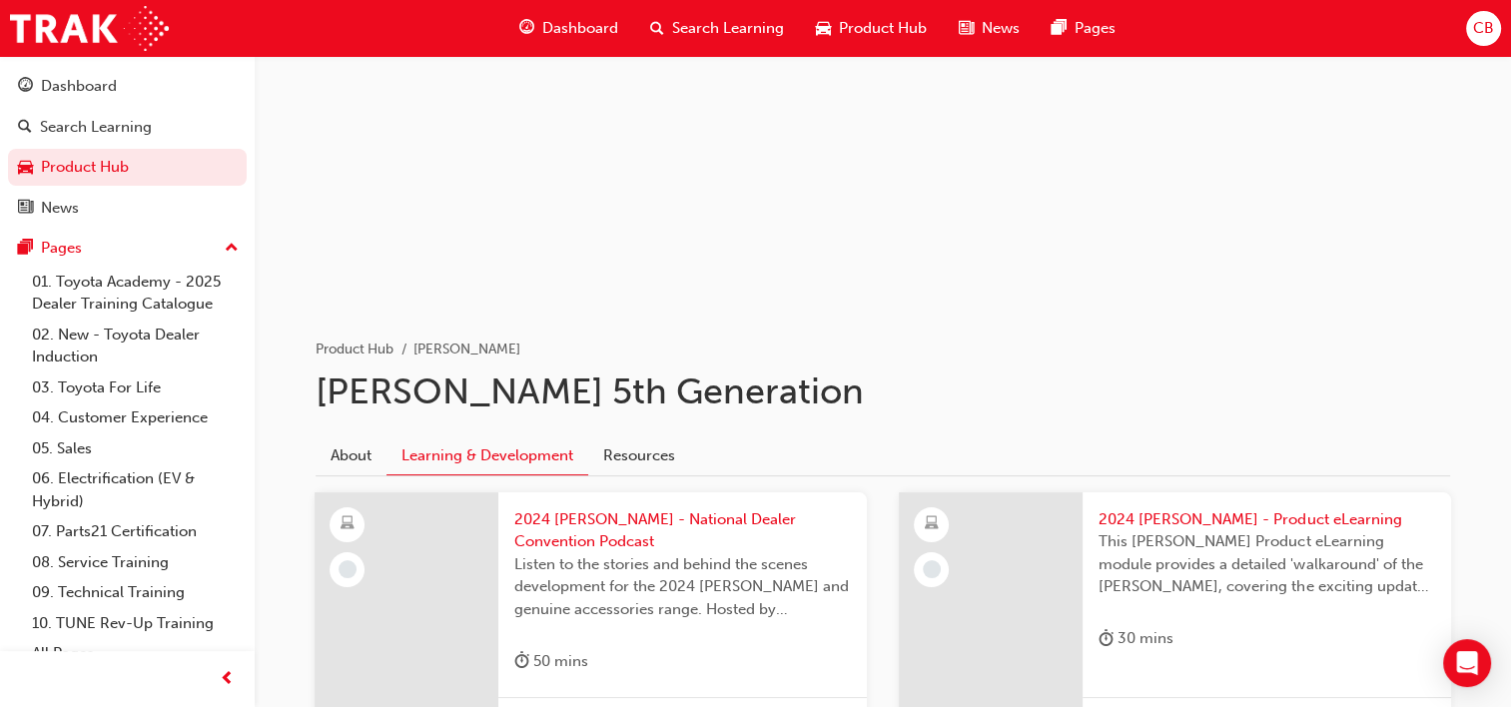
scroll to position [138, 0]
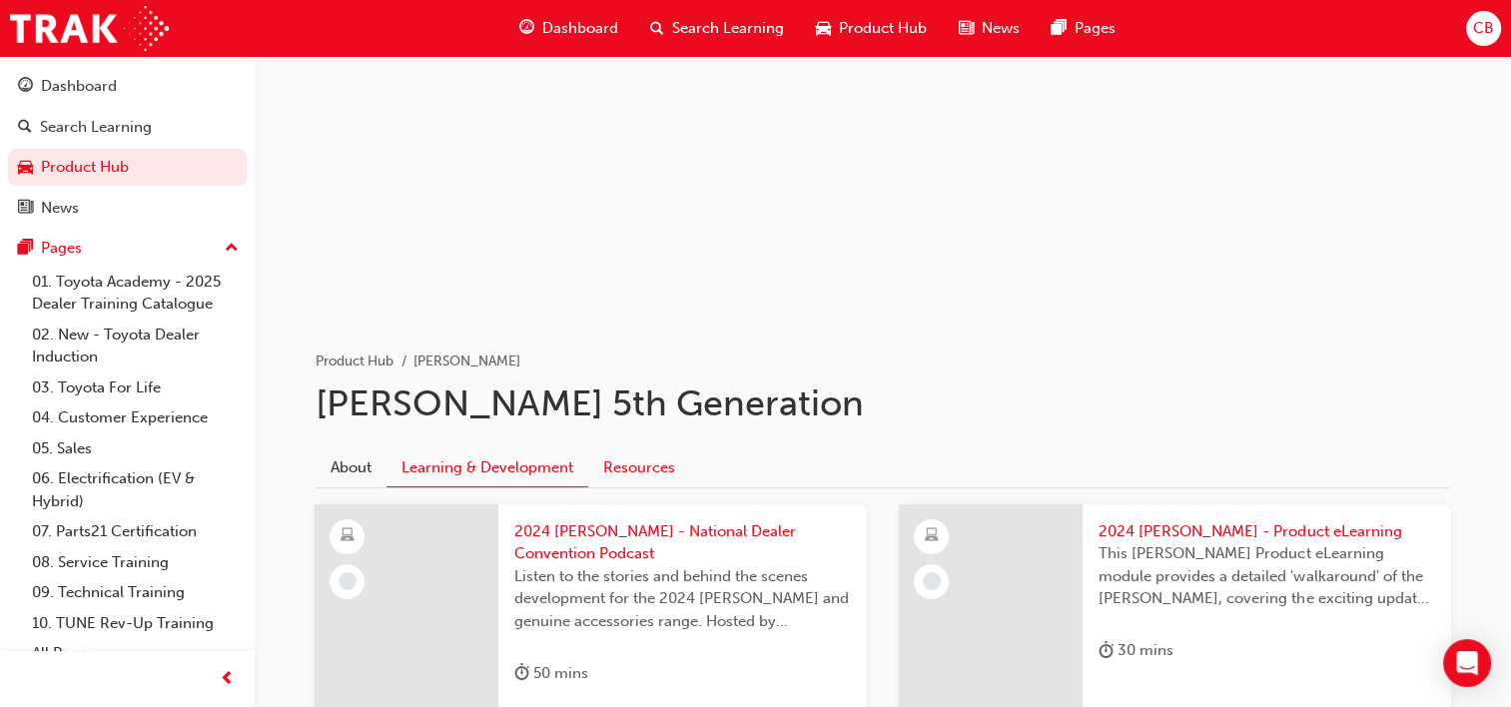
click at [642, 464] on link "Resources" at bounding box center [639, 467] width 102 height 38
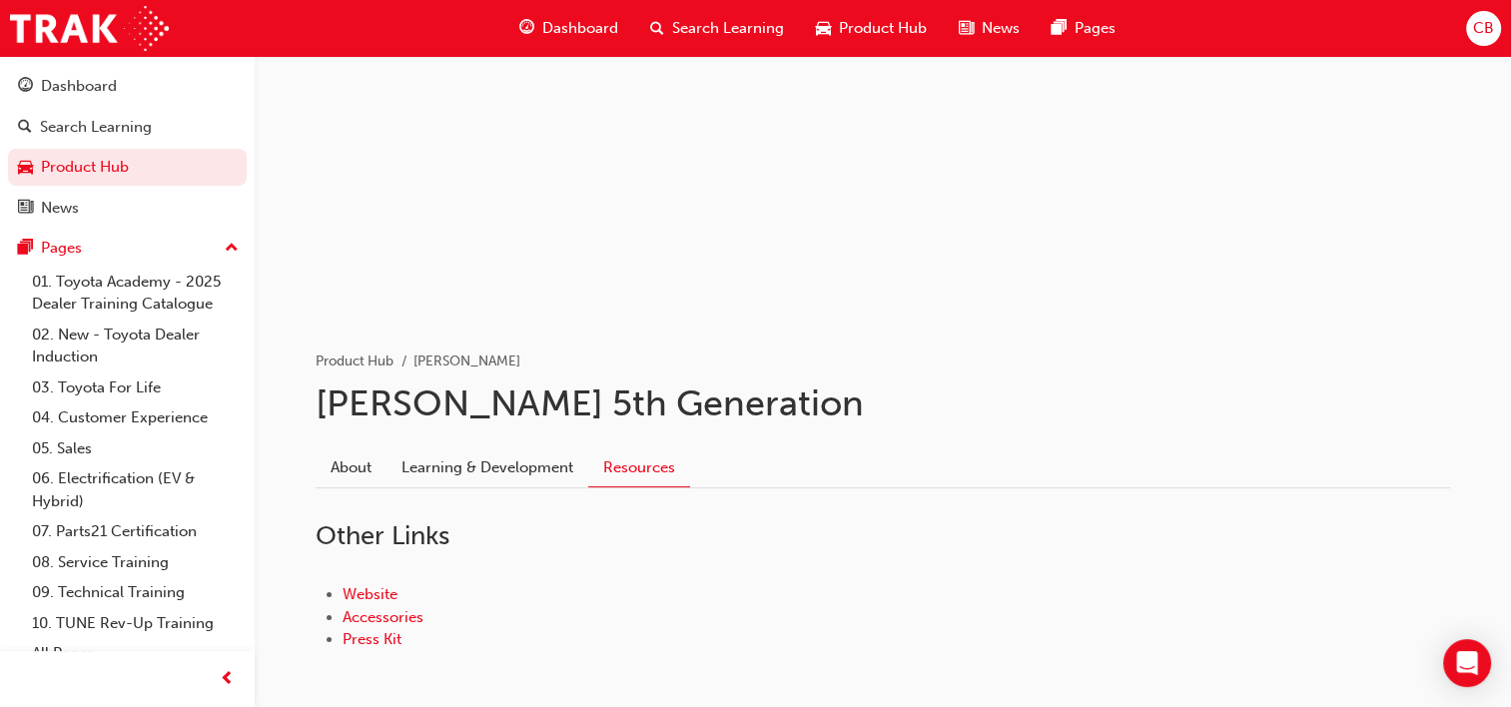
scroll to position [226, 0]
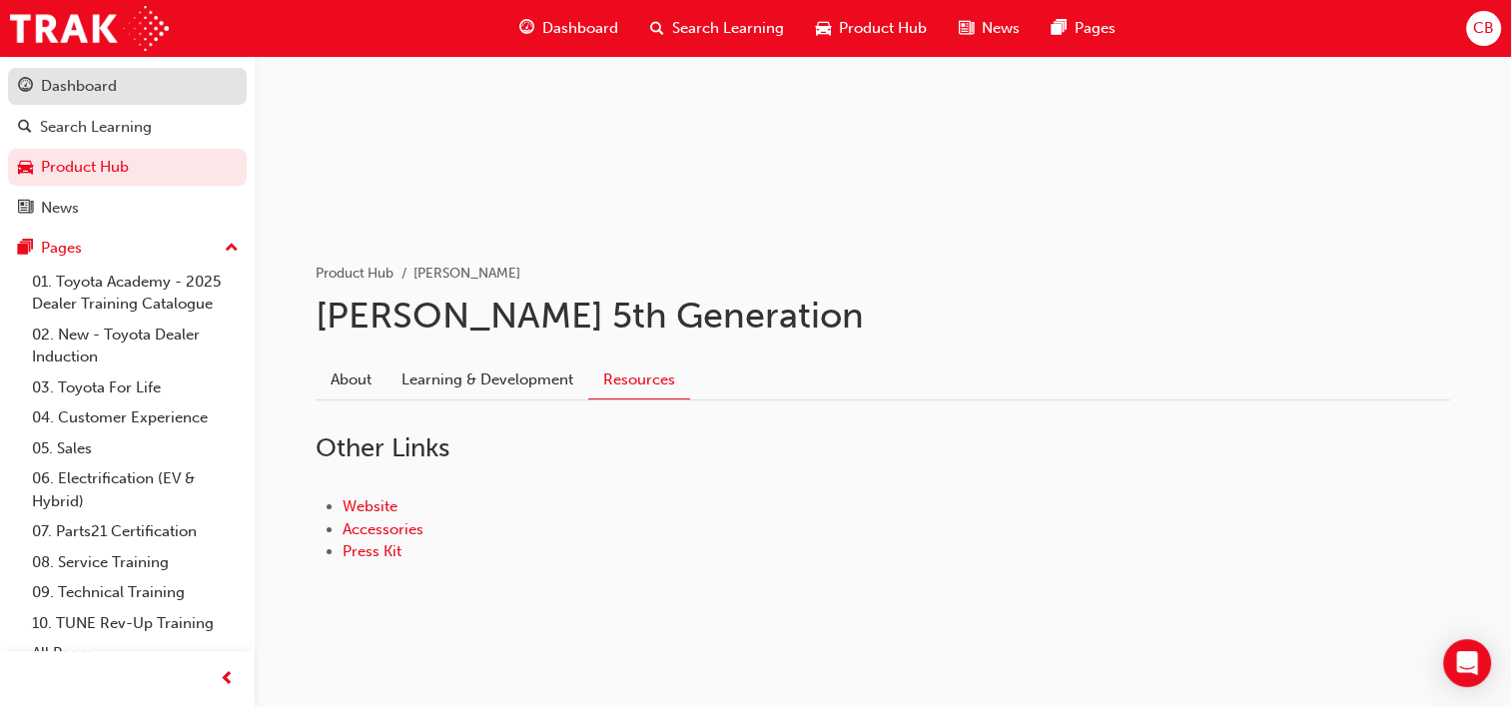
click at [169, 96] on div "Dashboard" at bounding box center [127, 86] width 219 height 25
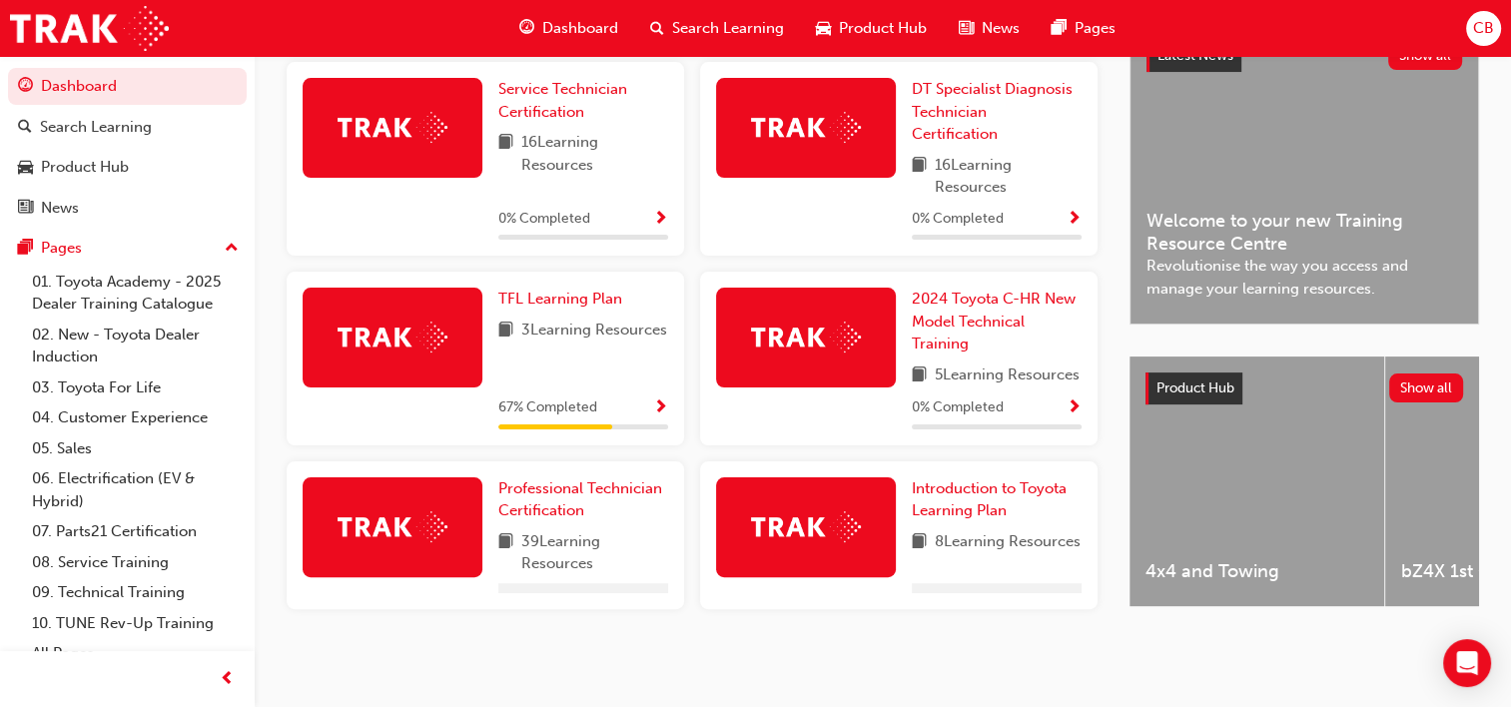
scroll to position [435, 0]
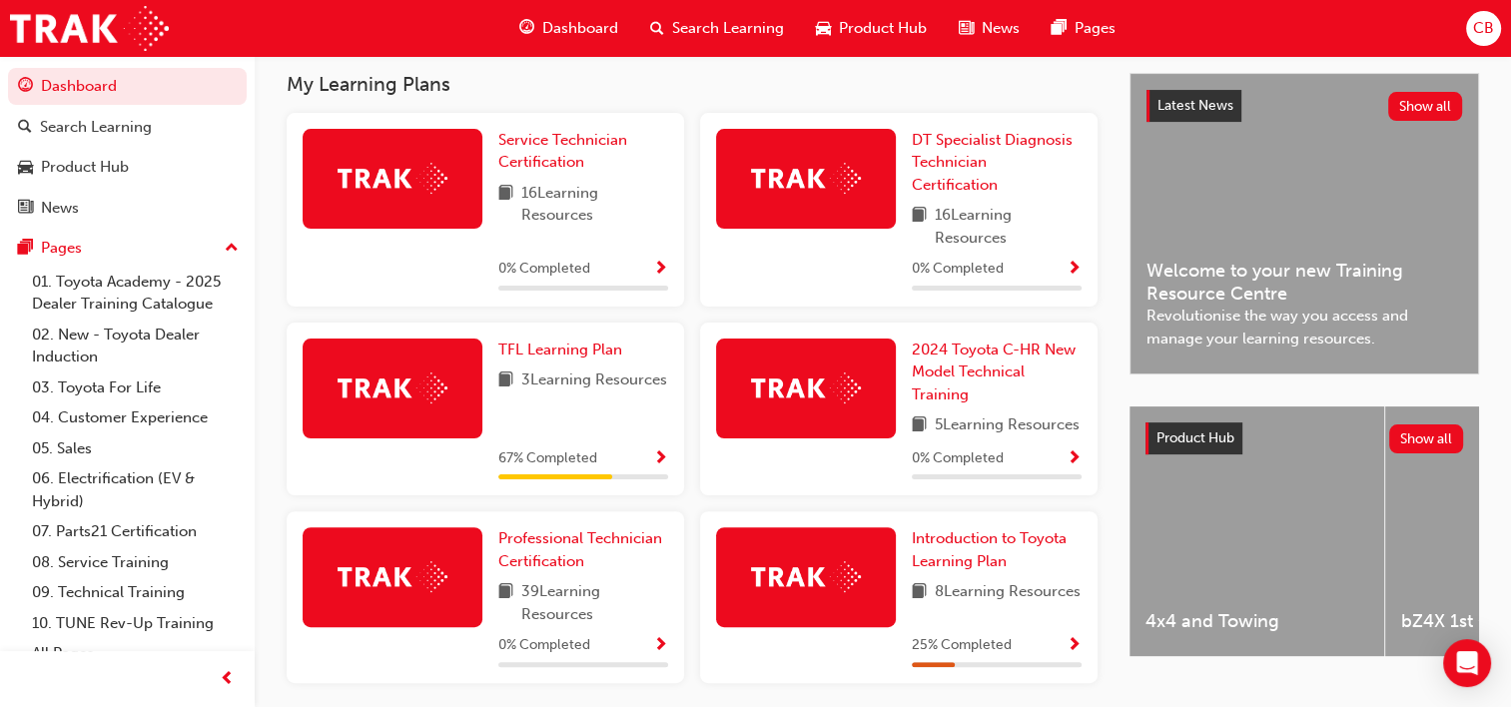
click at [1238, 579] on div "4x4 and Towing" at bounding box center [1256, 531] width 255 height 250
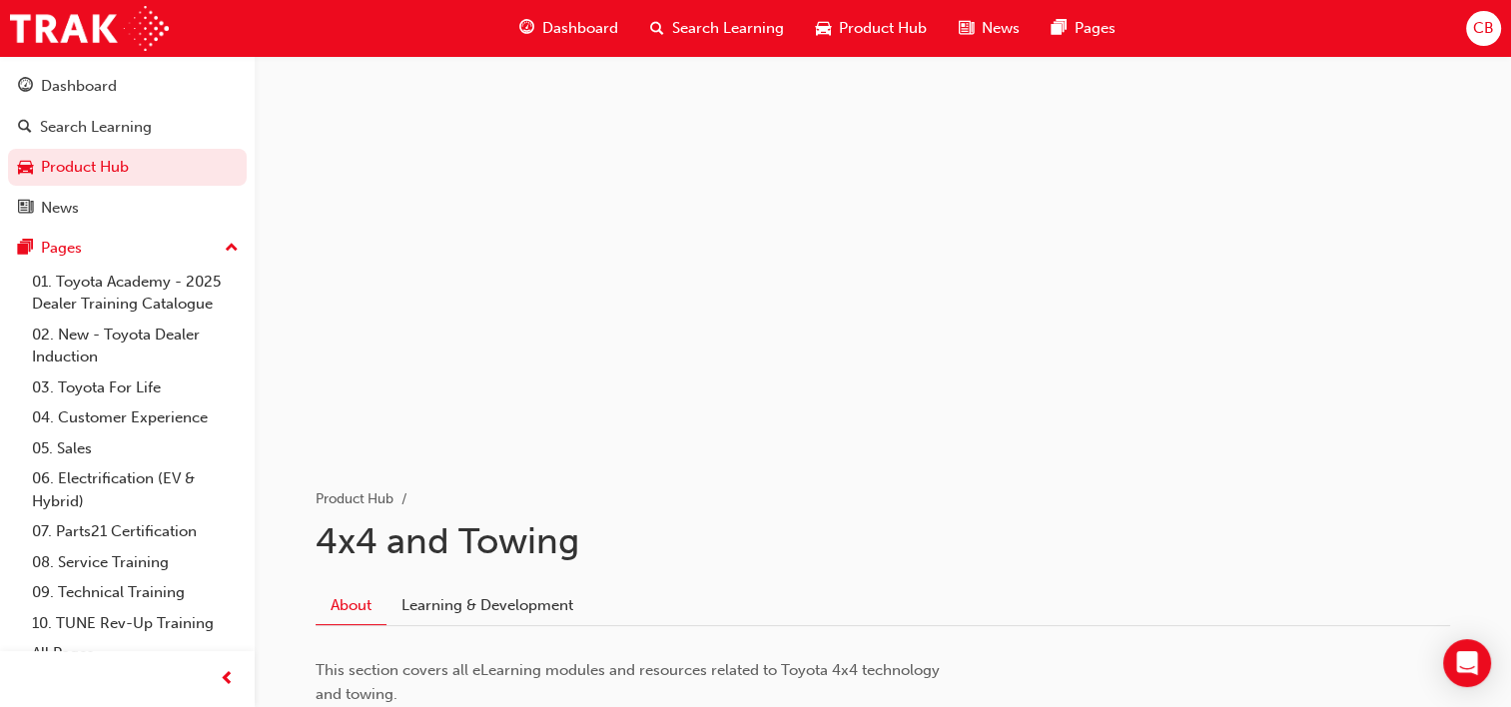
scroll to position [158, 0]
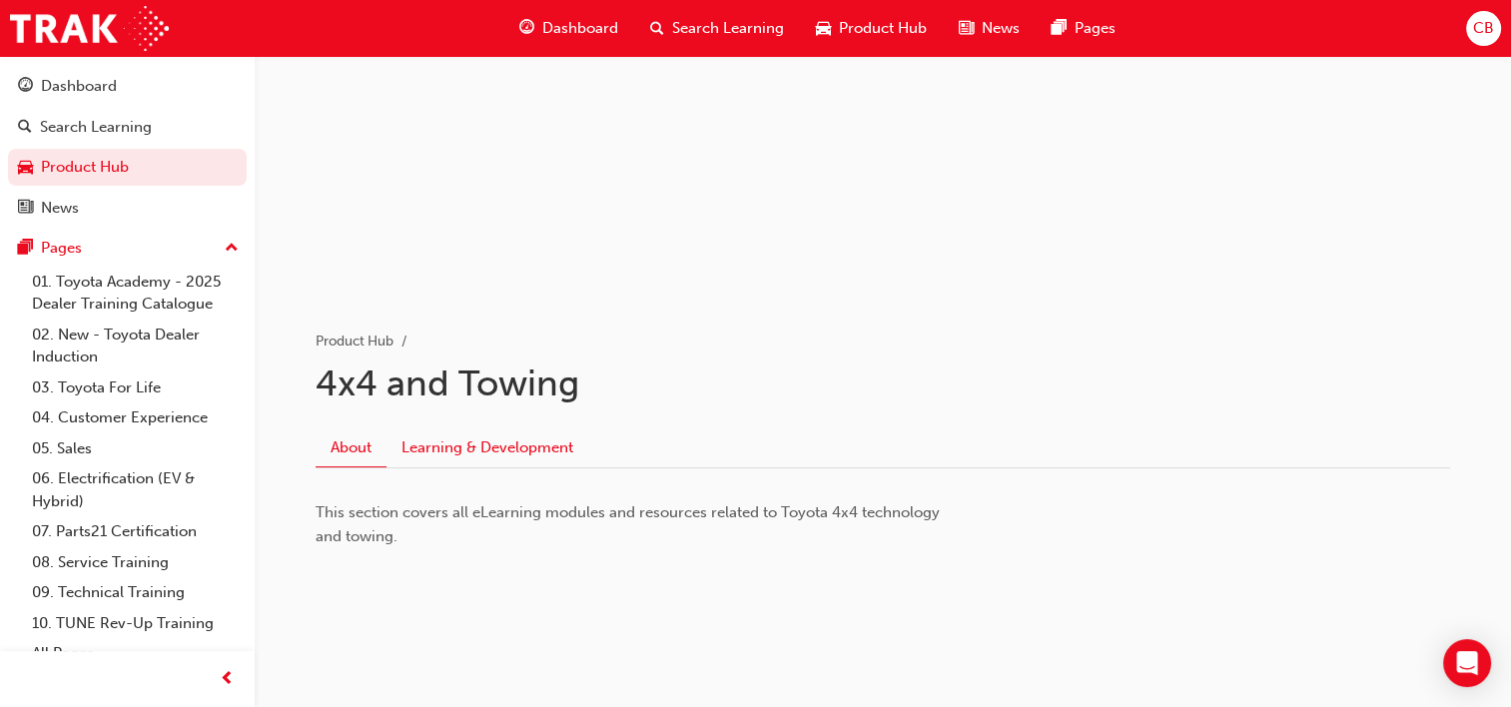
click at [480, 443] on link "Learning & Development" at bounding box center [487, 447] width 202 height 38
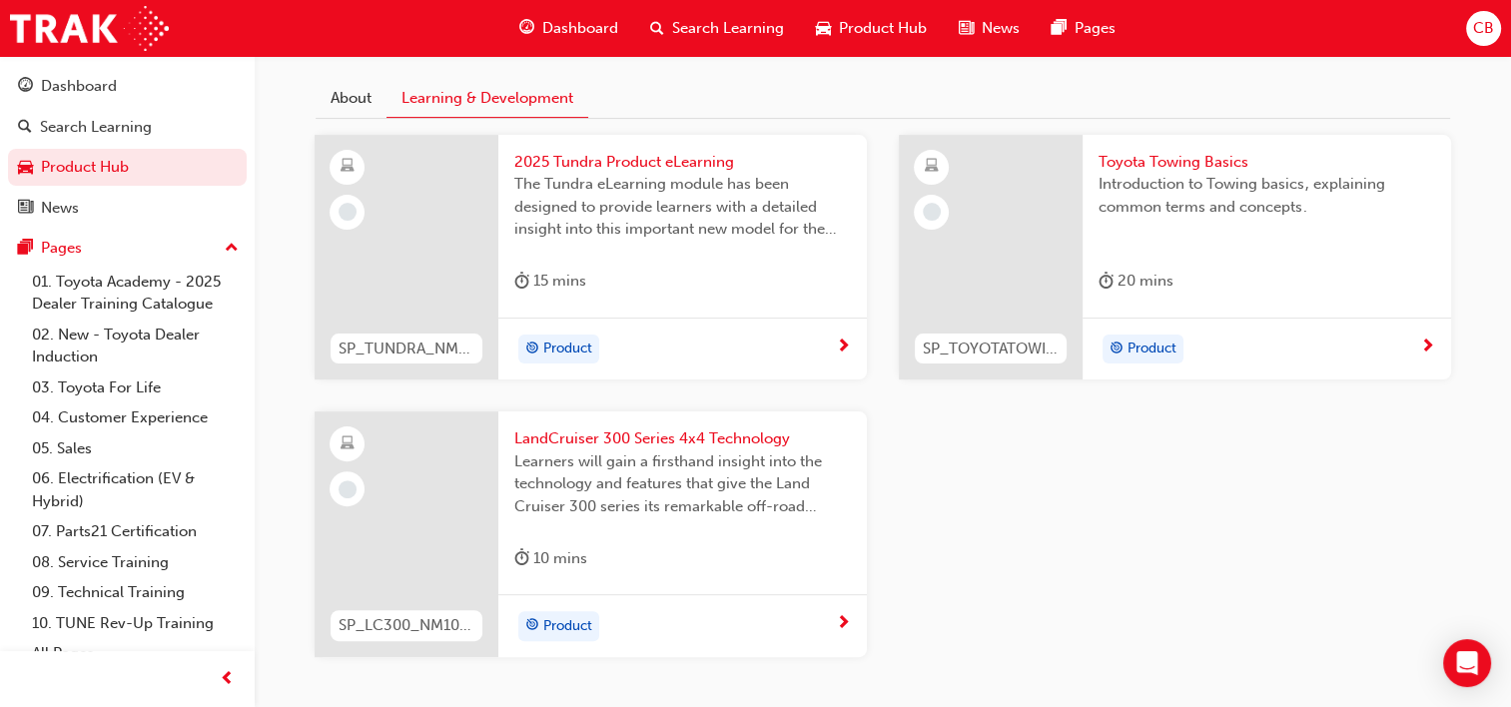
scroll to position [475, 0]
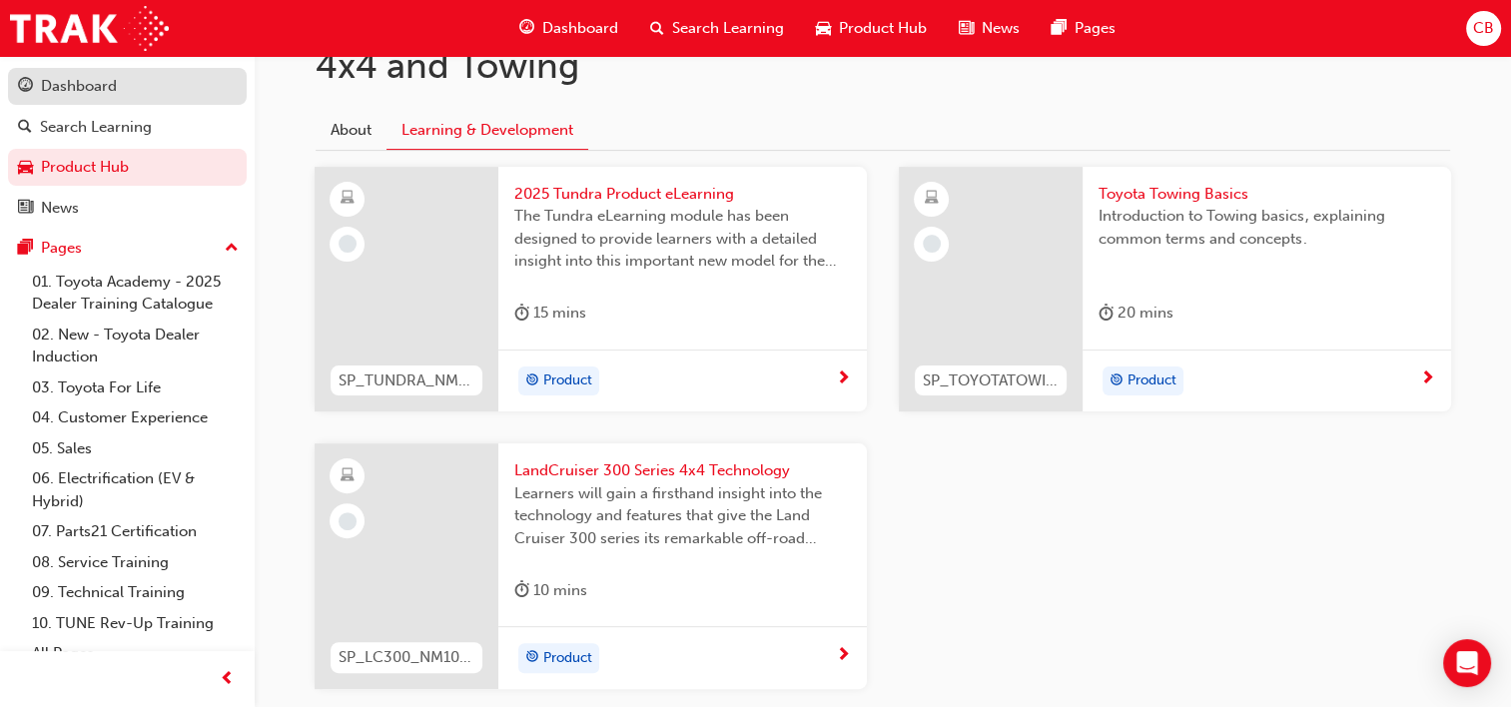
click at [122, 93] on div "Dashboard" at bounding box center [127, 86] width 219 height 25
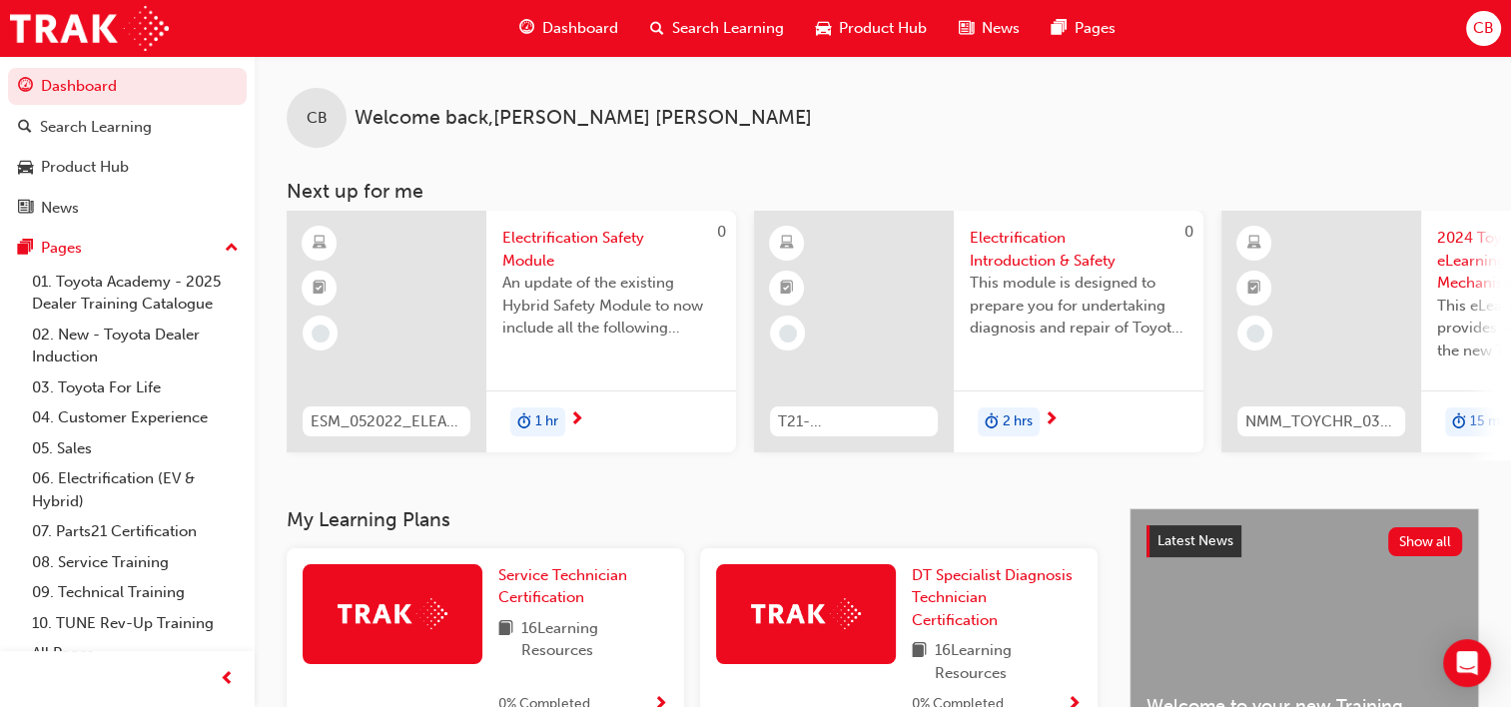
click at [749, 24] on span "Search Learning" at bounding box center [728, 28] width 112 height 23
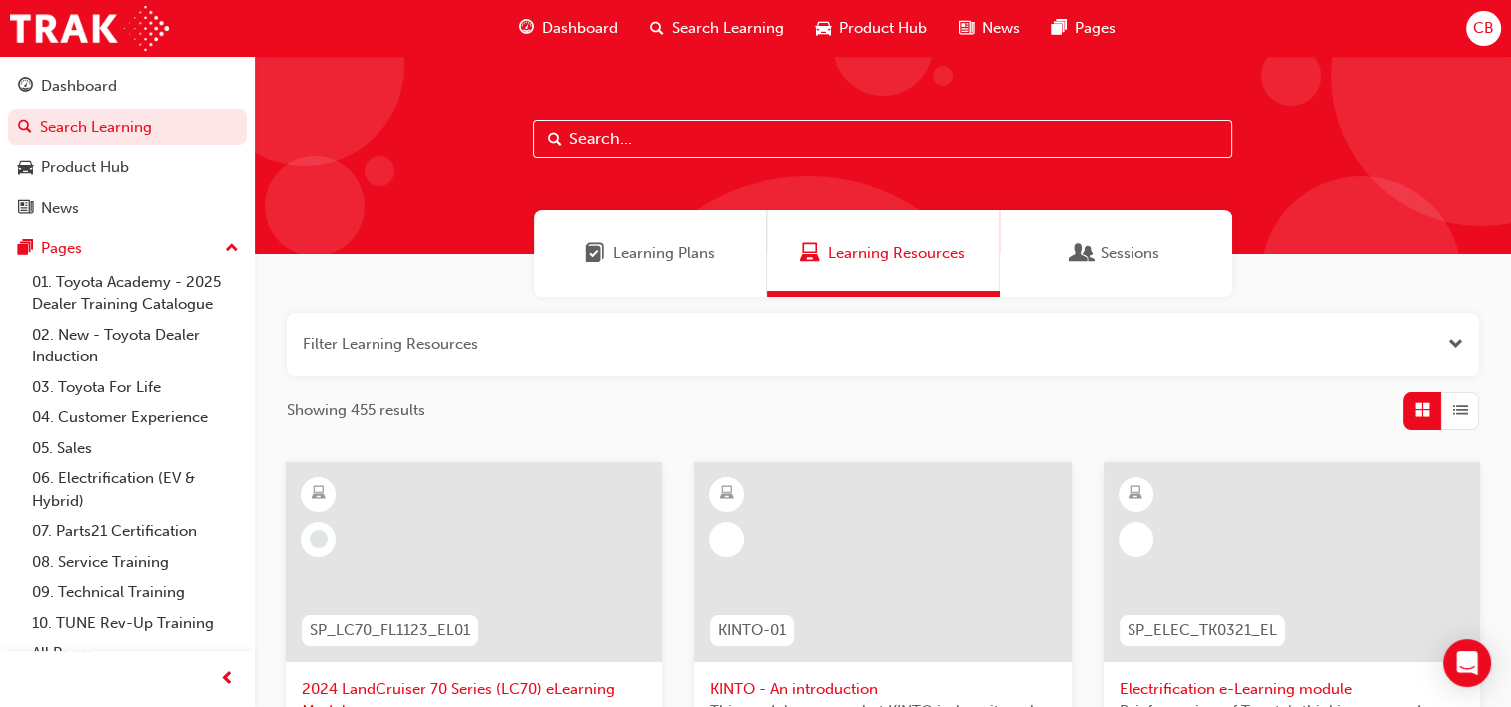
click at [989, 28] on span "News" at bounding box center [1000, 28] width 38 height 23
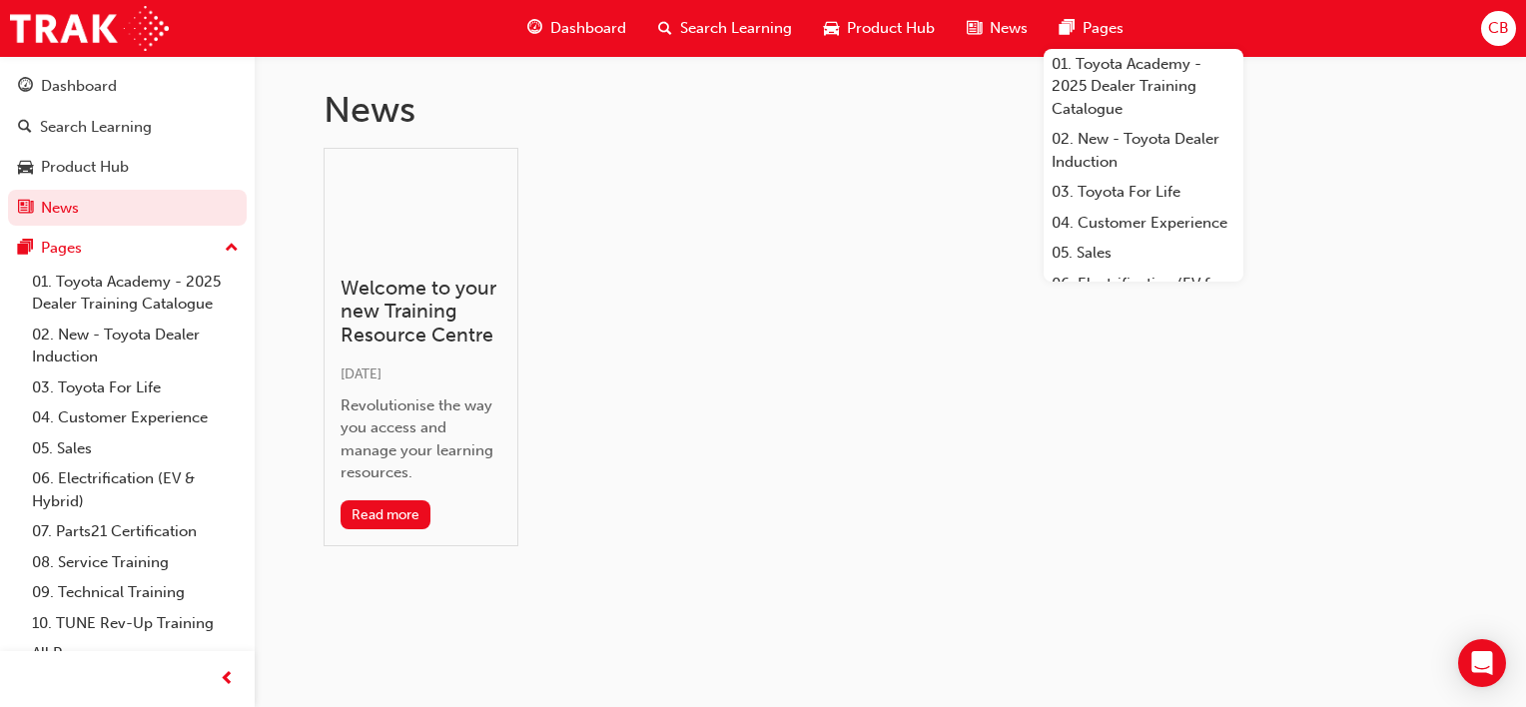
click at [1075, 26] on div "Pages" at bounding box center [1091, 28] width 96 height 41
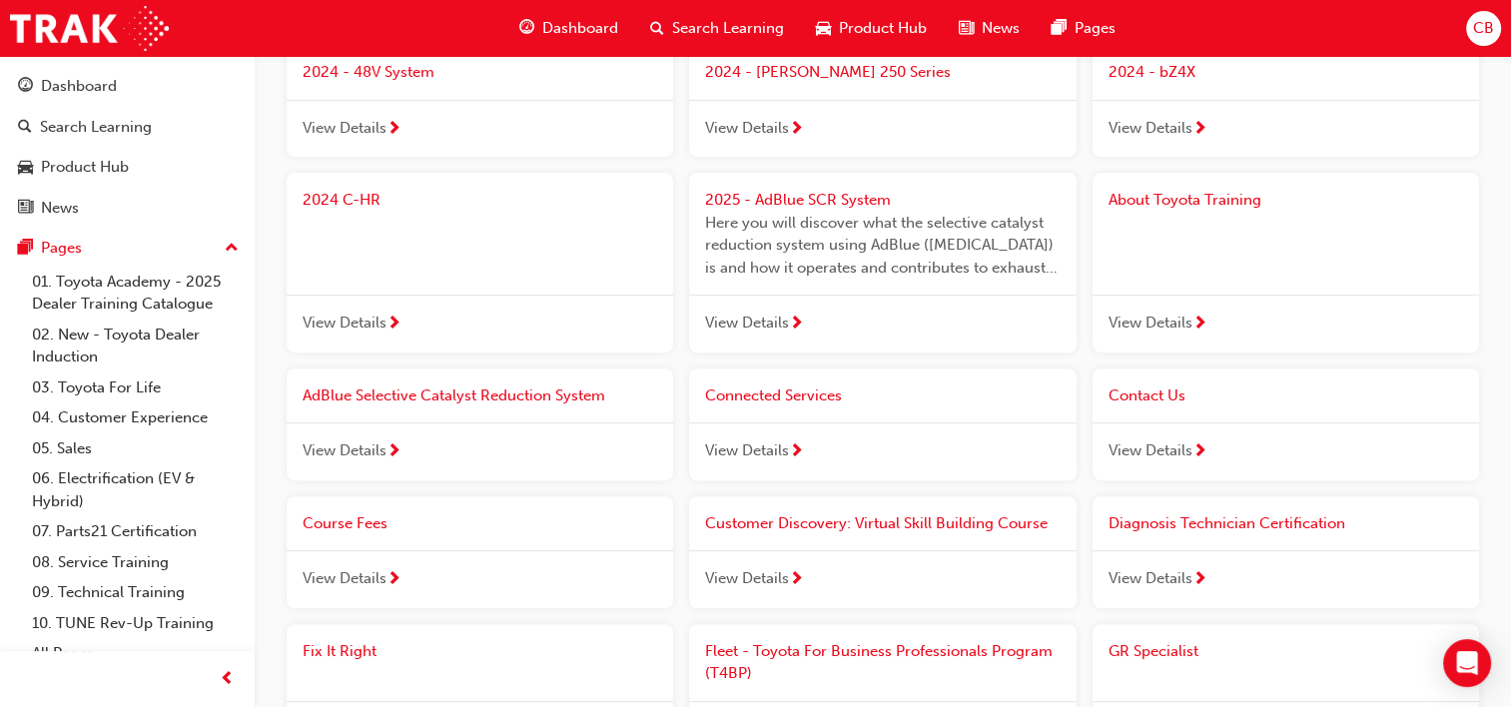
scroll to position [531, 0]
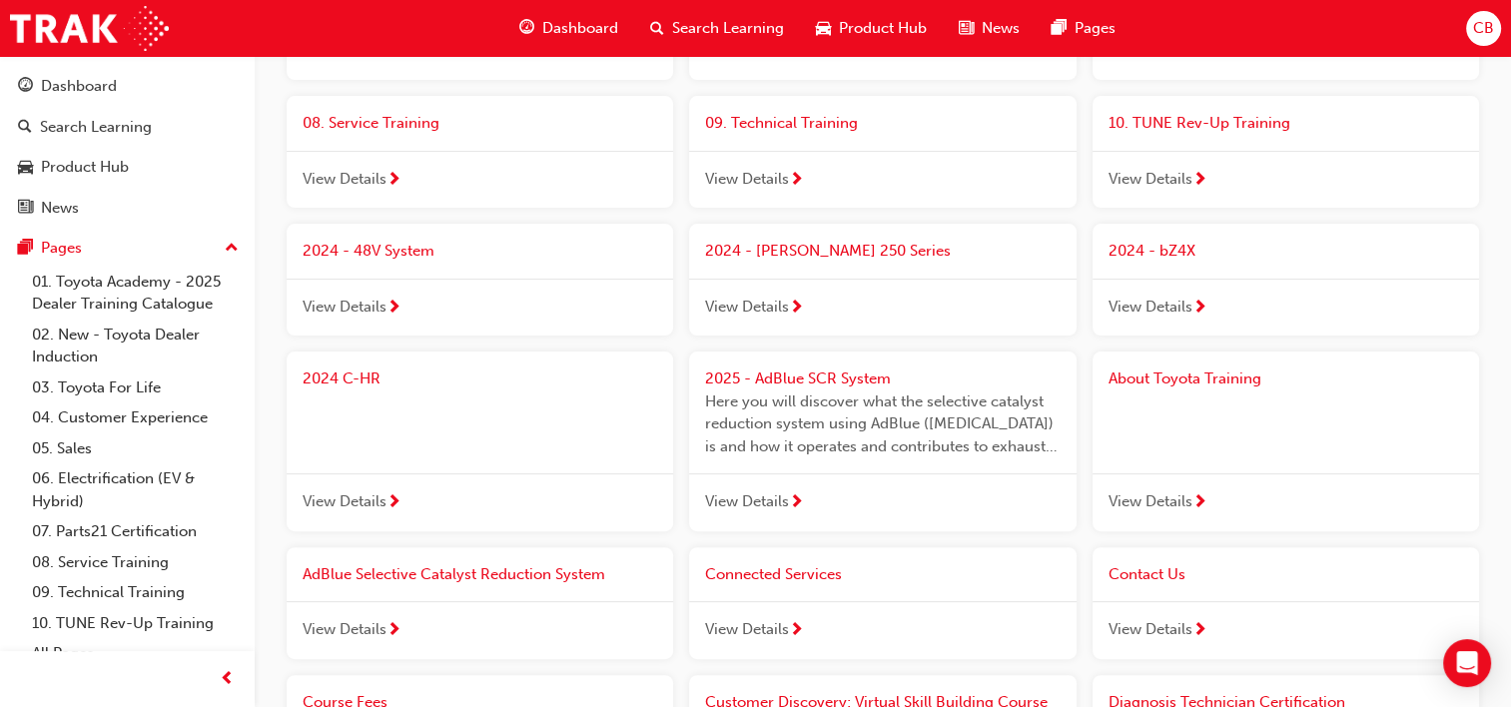
click at [361, 300] on span "View Details" at bounding box center [345, 307] width 84 height 23
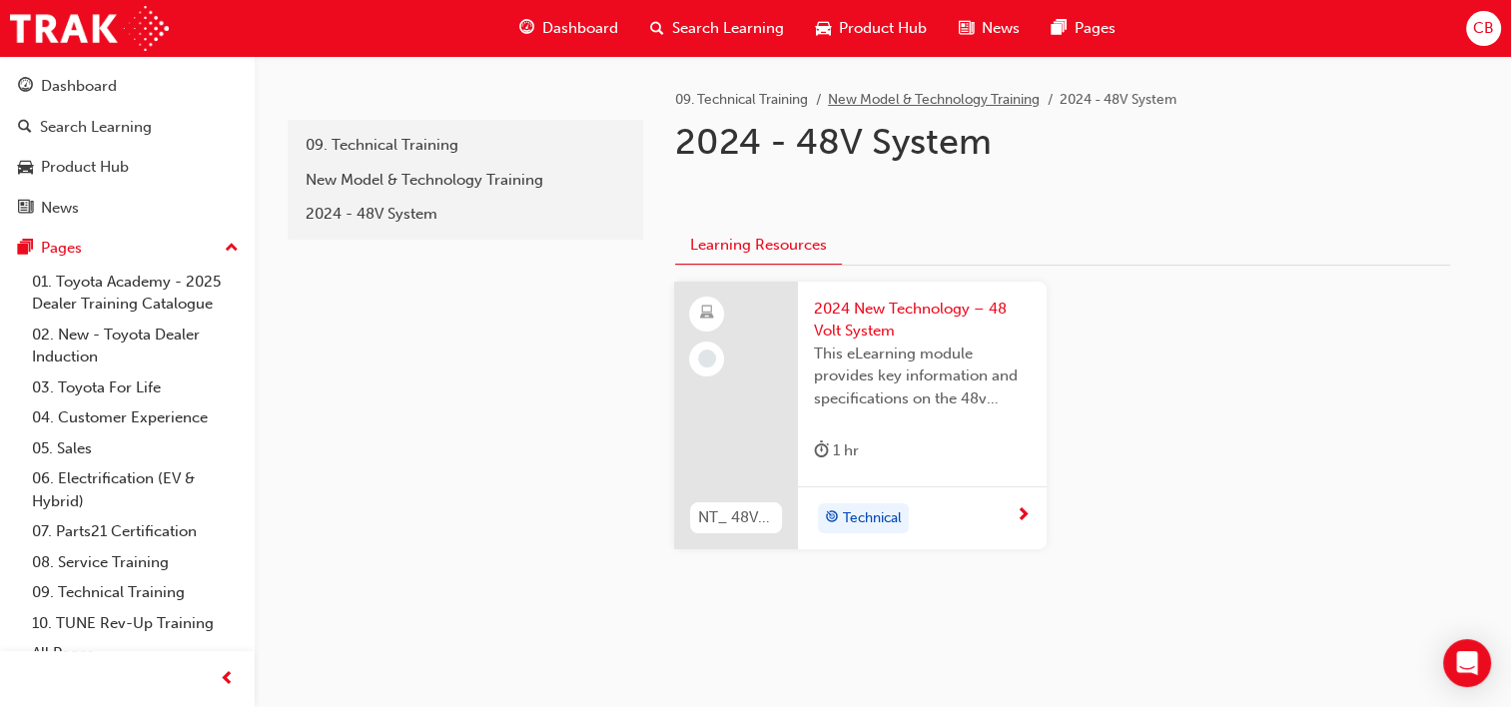
click at [895, 97] on link "New Model & Technology Training" at bounding box center [934, 99] width 212 height 17
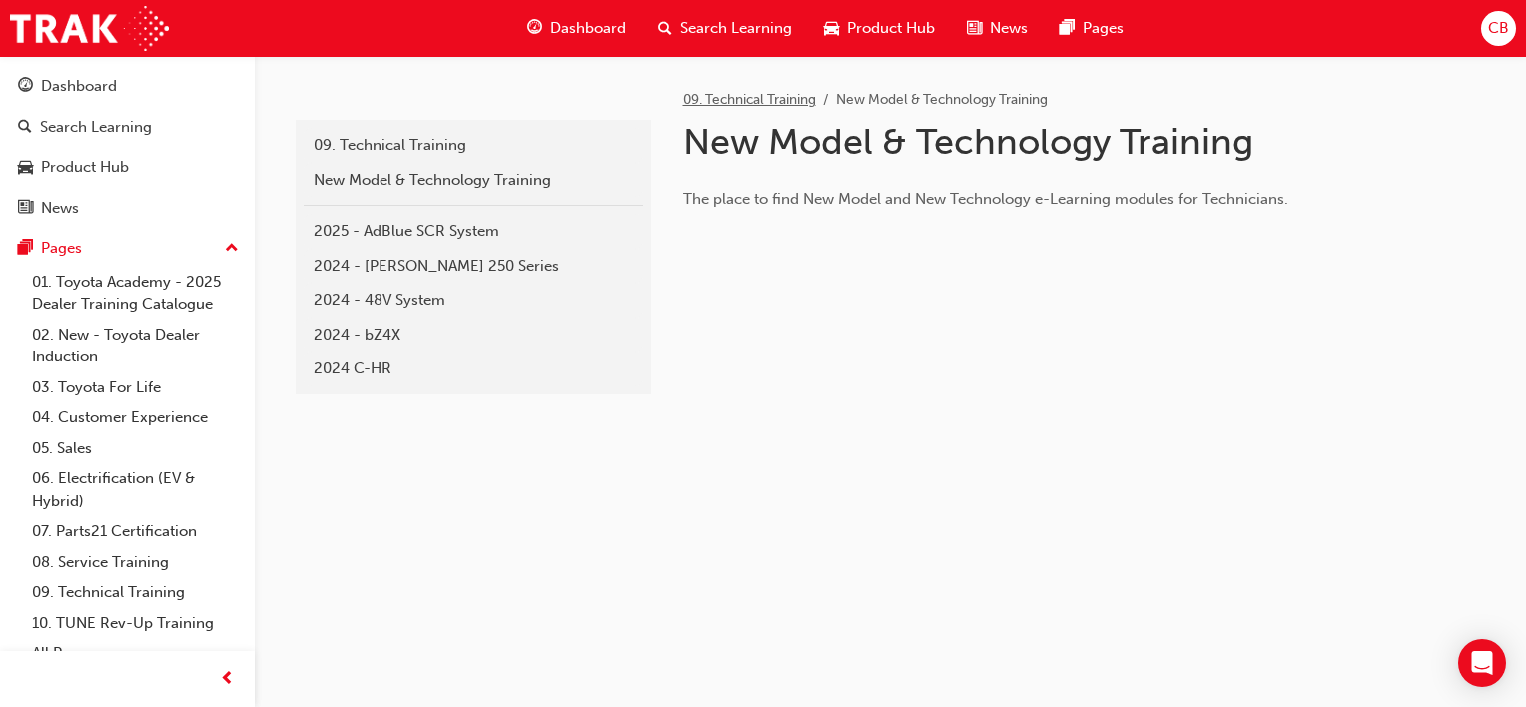
click at [747, 100] on link "09. Technical Training" at bounding box center [749, 99] width 133 height 17
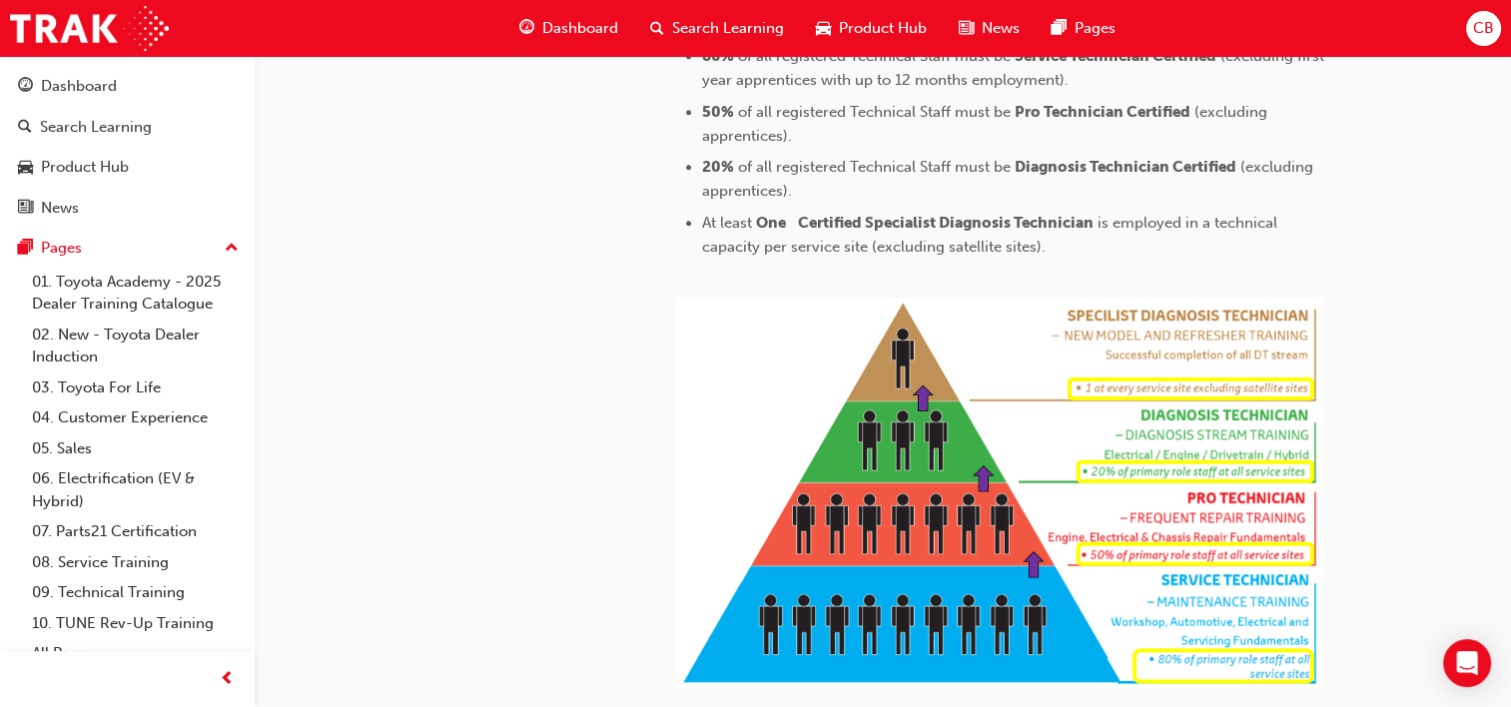
scroll to position [921, 0]
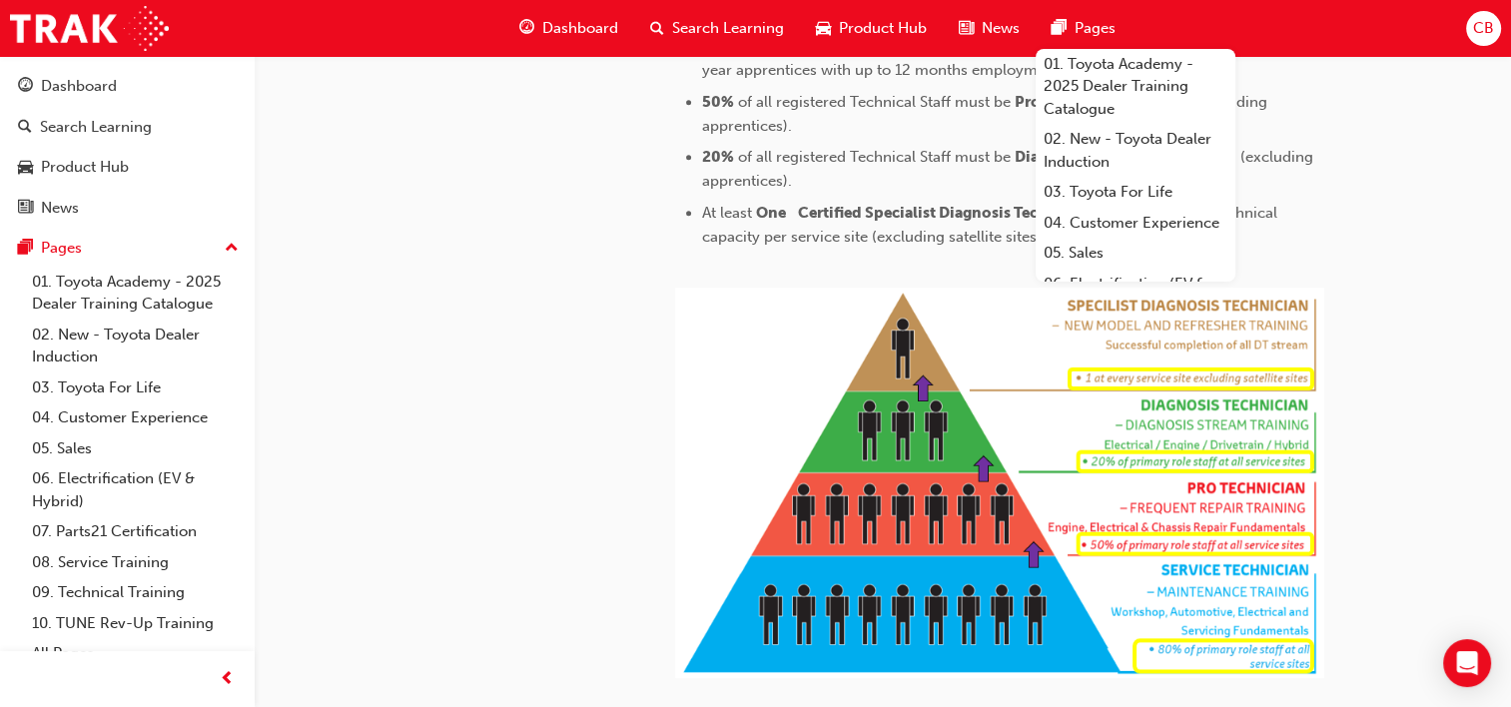
click at [1063, 17] on span "pages-icon" at bounding box center [1058, 28] width 15 height 25
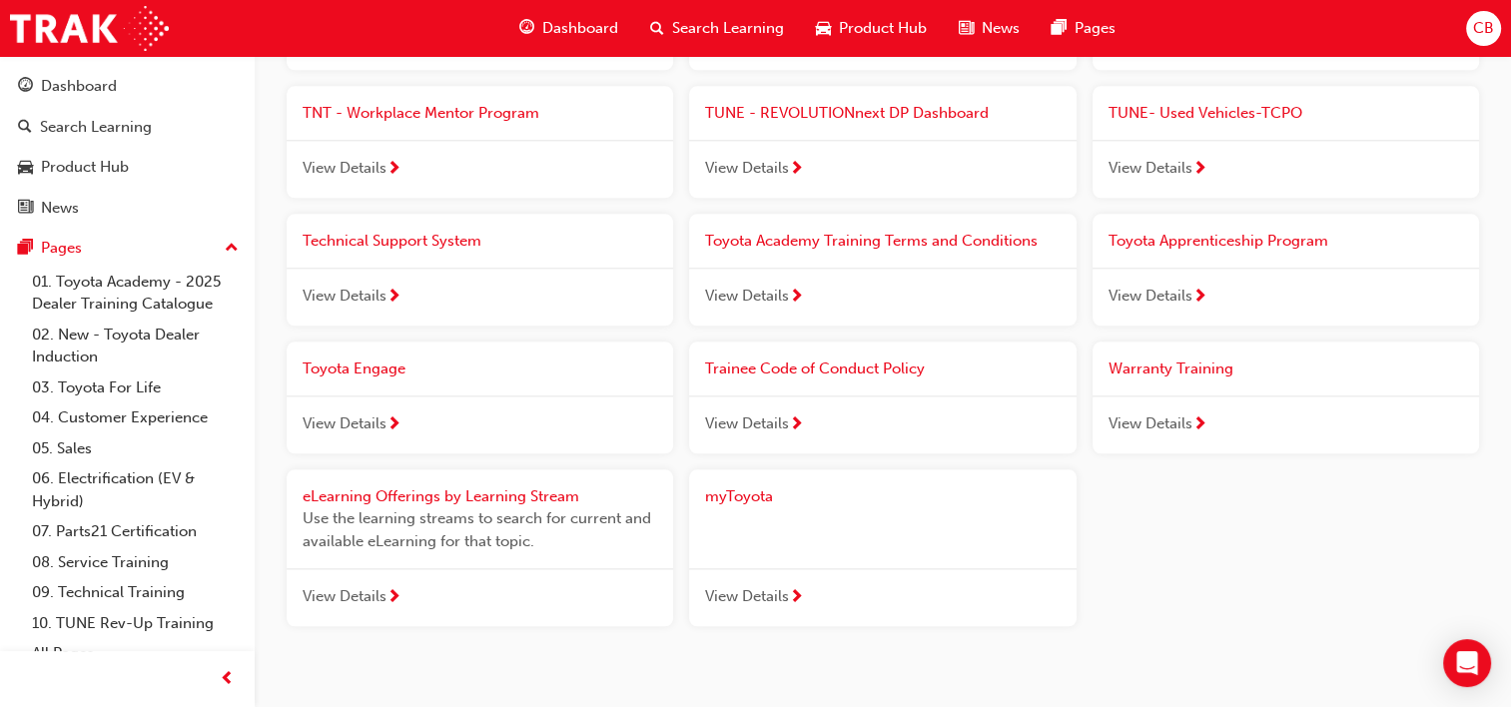
scroll to position [2184, 0]
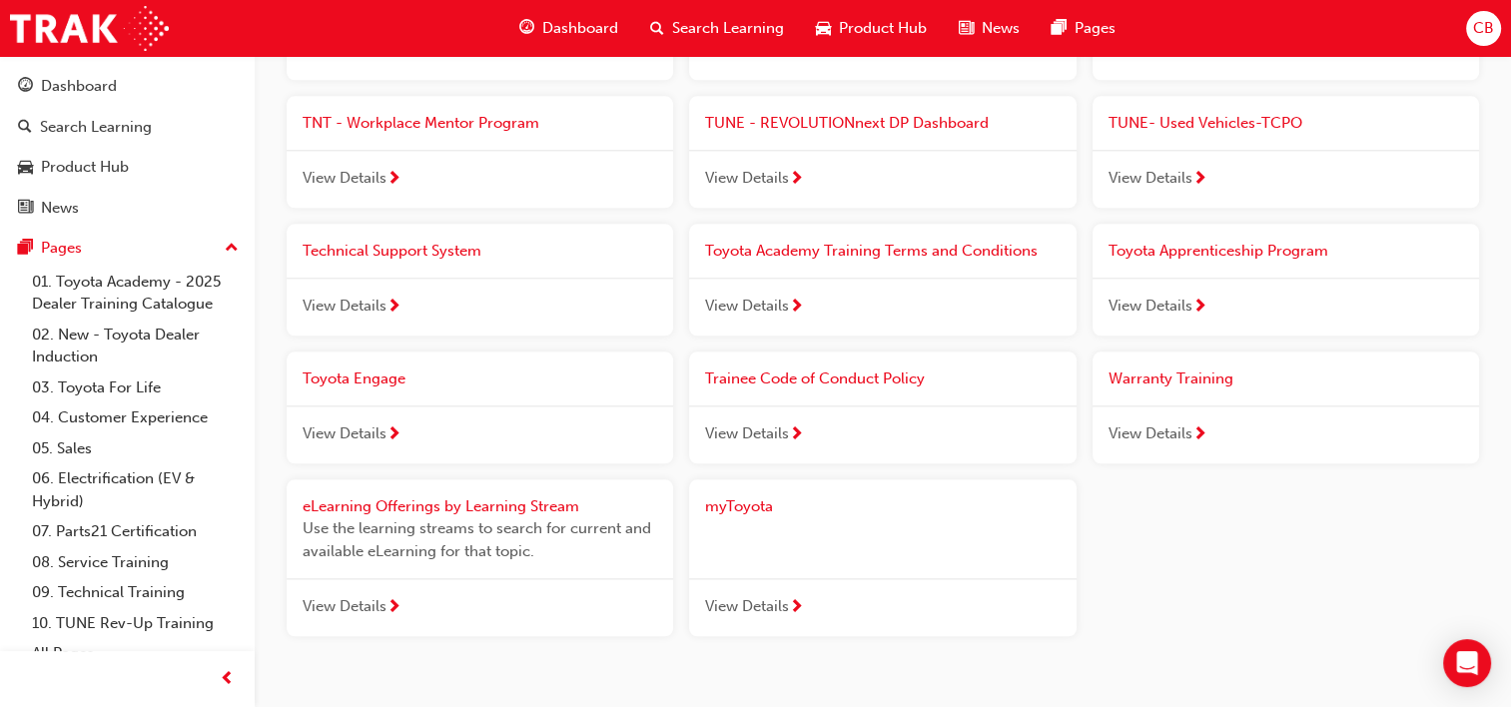
click at [1168, 423] on span "View Details" at bounding box center [1150, 433] width 84 height 23
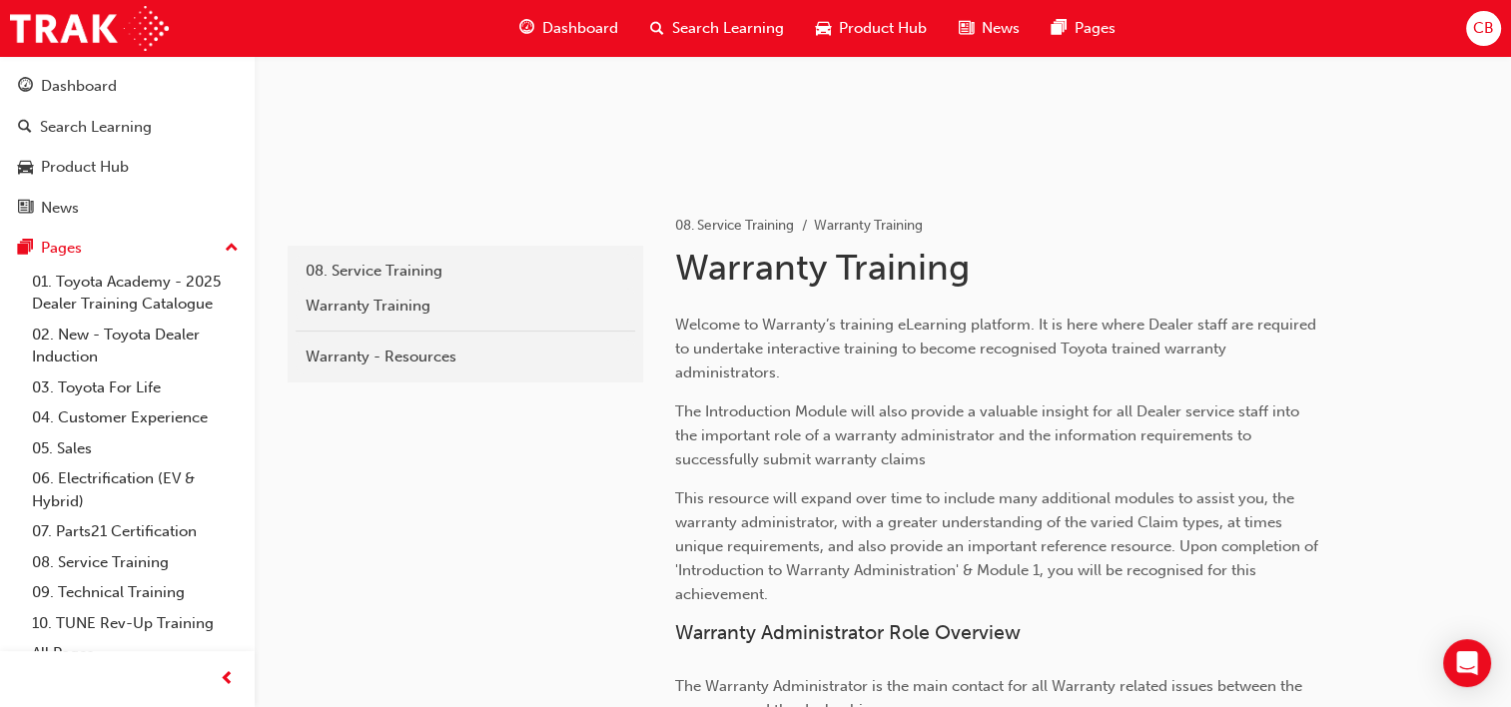
scroll to position [266, 0]
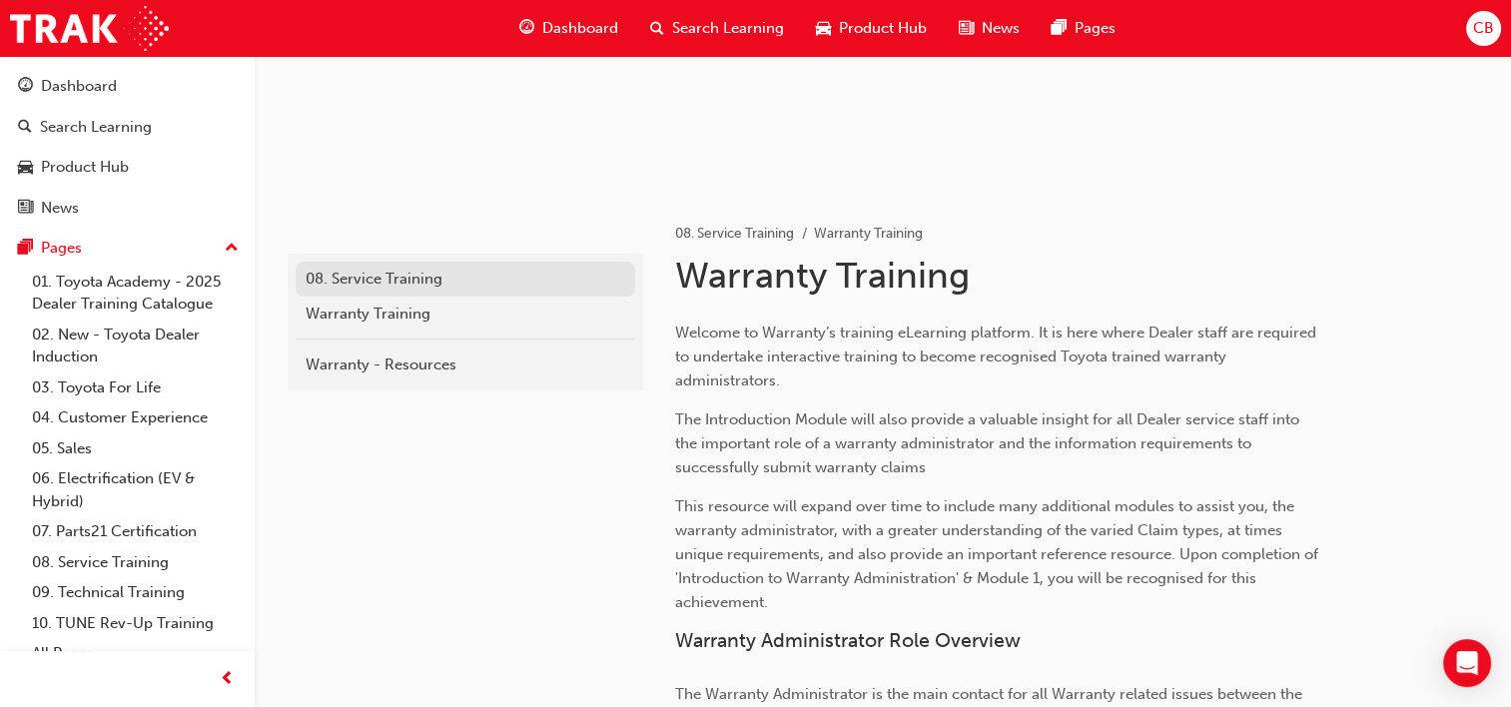
click at [459, 280] on div "08. Service Training" at bounding box center [465, 279] width 319 height 23
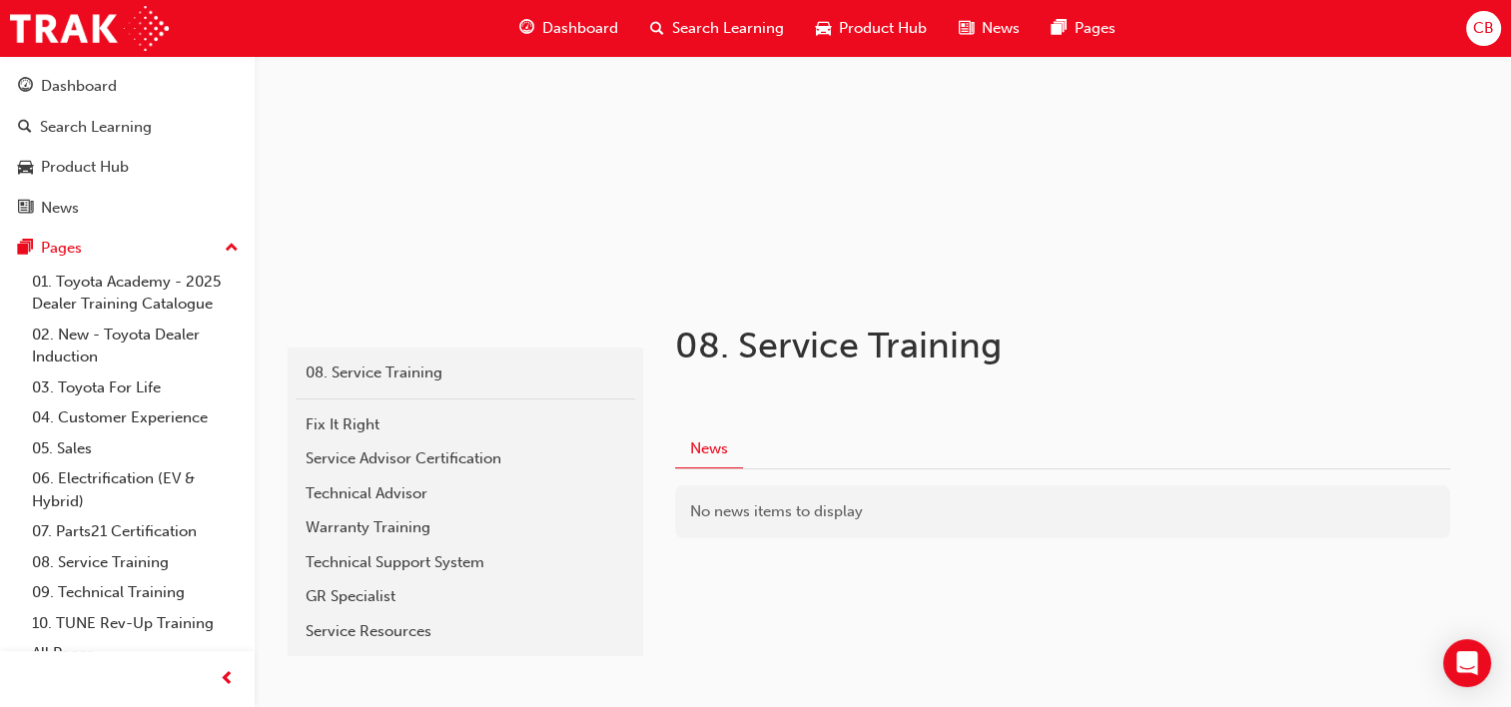
scroll to position [251, 0]
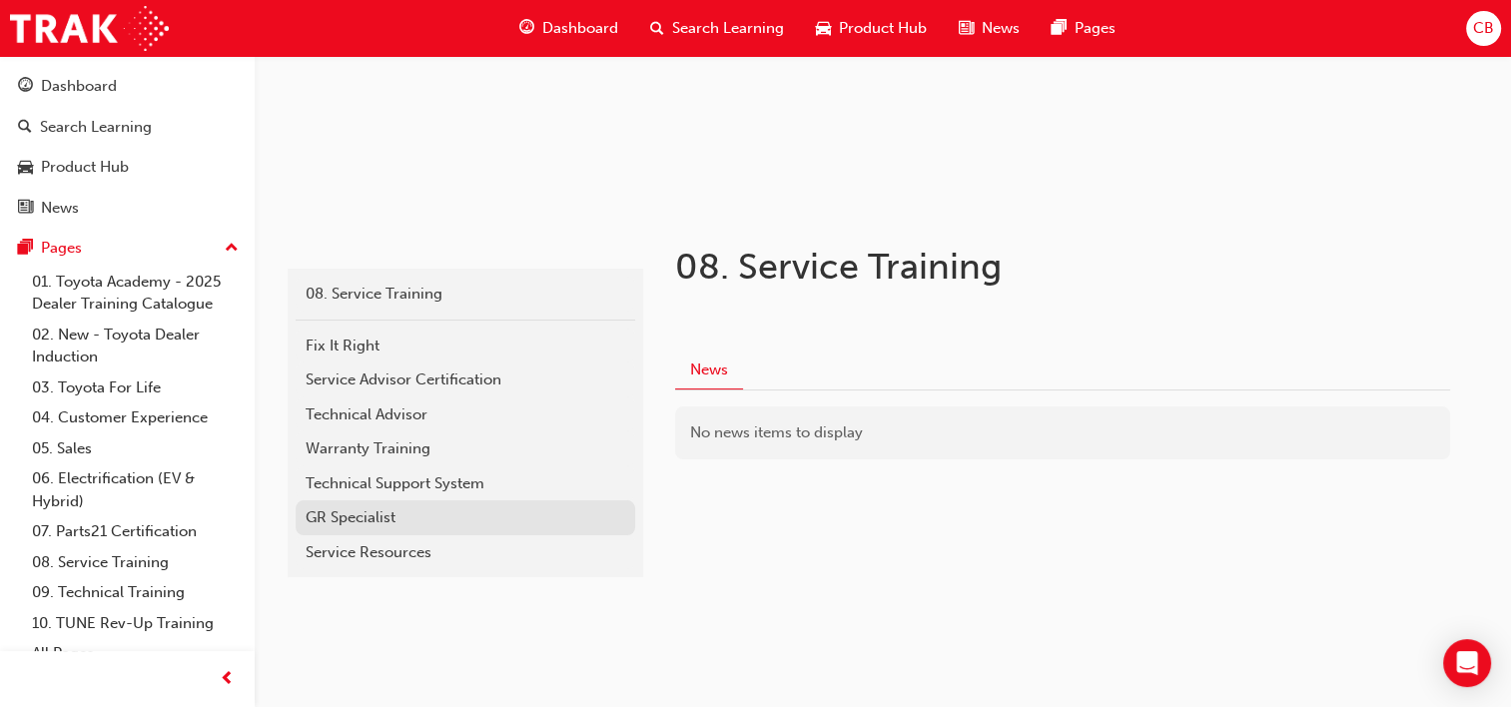
click at [415, 506] on div "GR Specialist" at bounding box center [465, 517] width 319 height 23
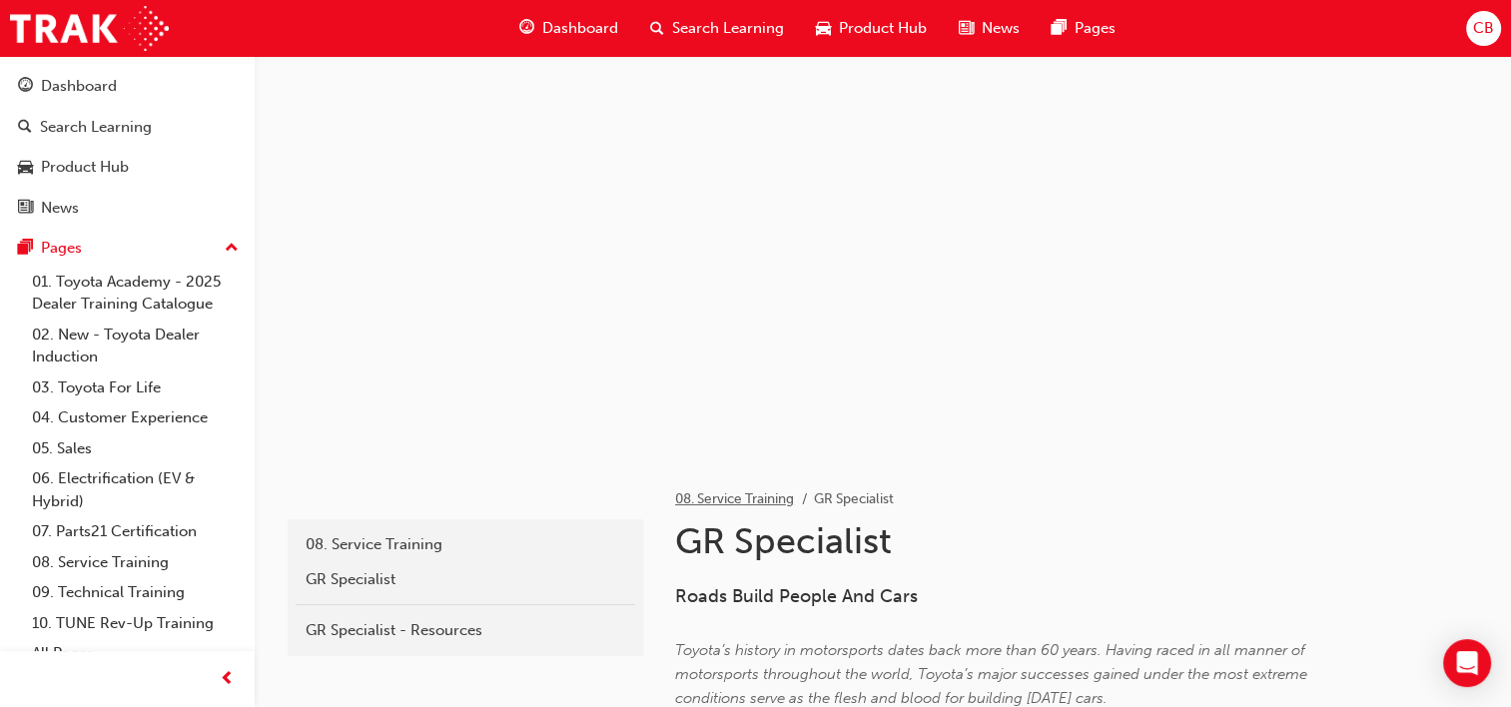
click at [744, 491] on link "08. Service Training" at bounding box center [734, 498] width 119 height 17
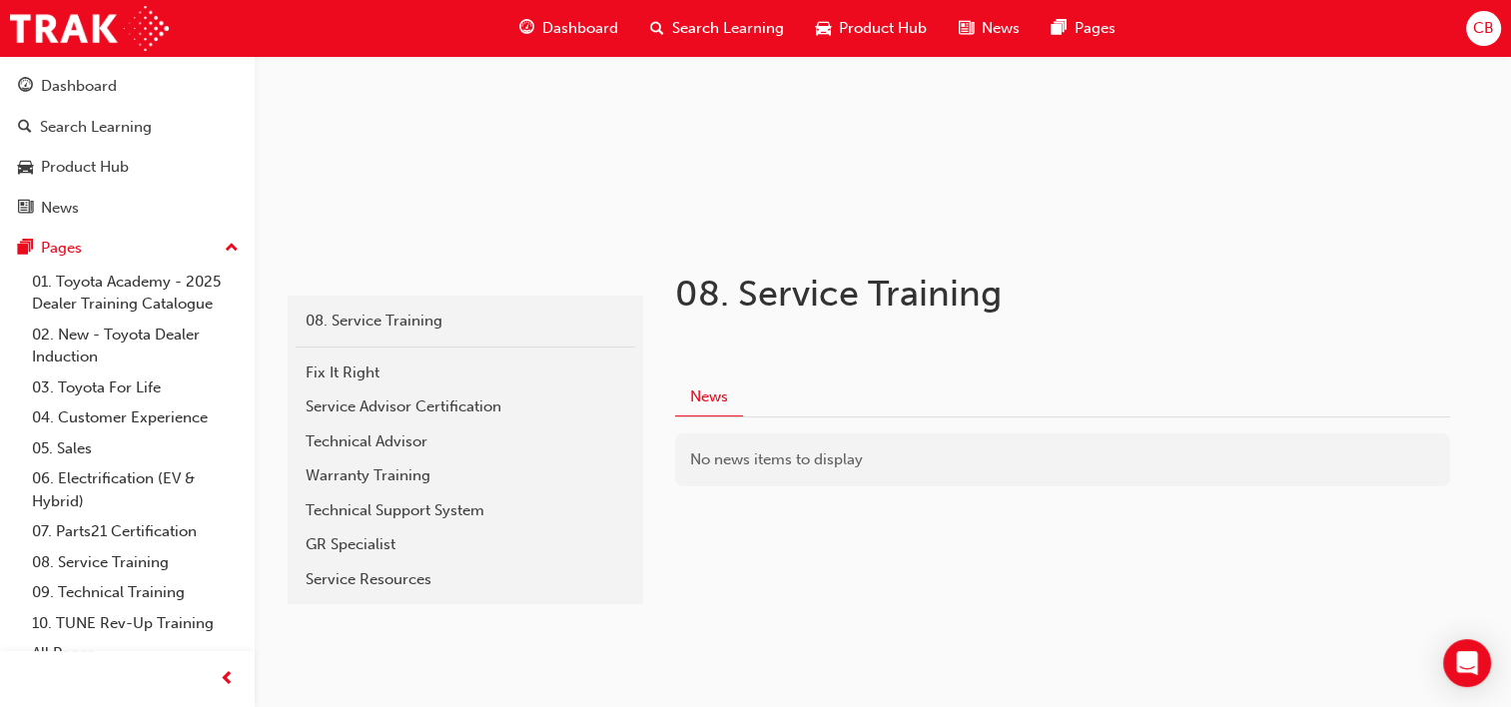
scroll to position [251, 0]
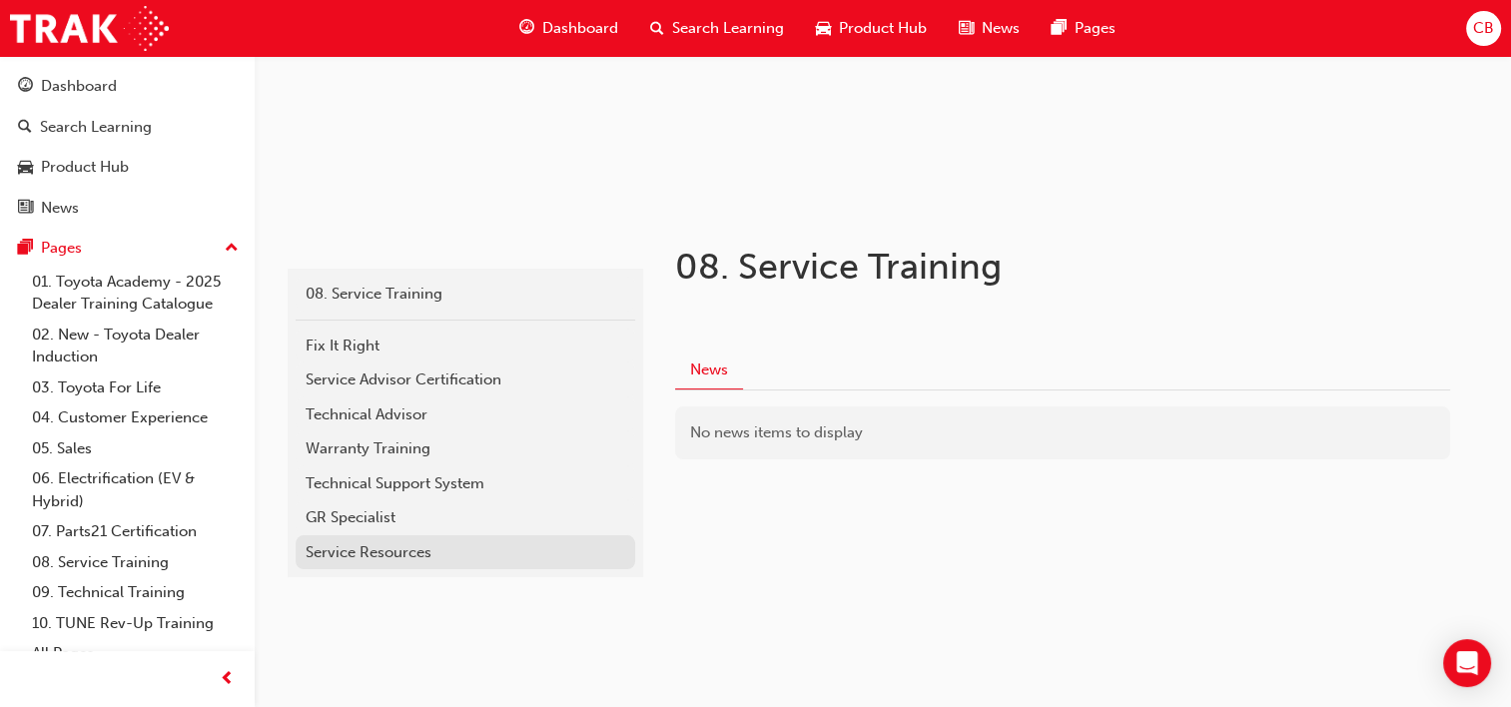
click at [355, 538] on link "Service Resources" at bounding box center [465, 552] width 339 height 35
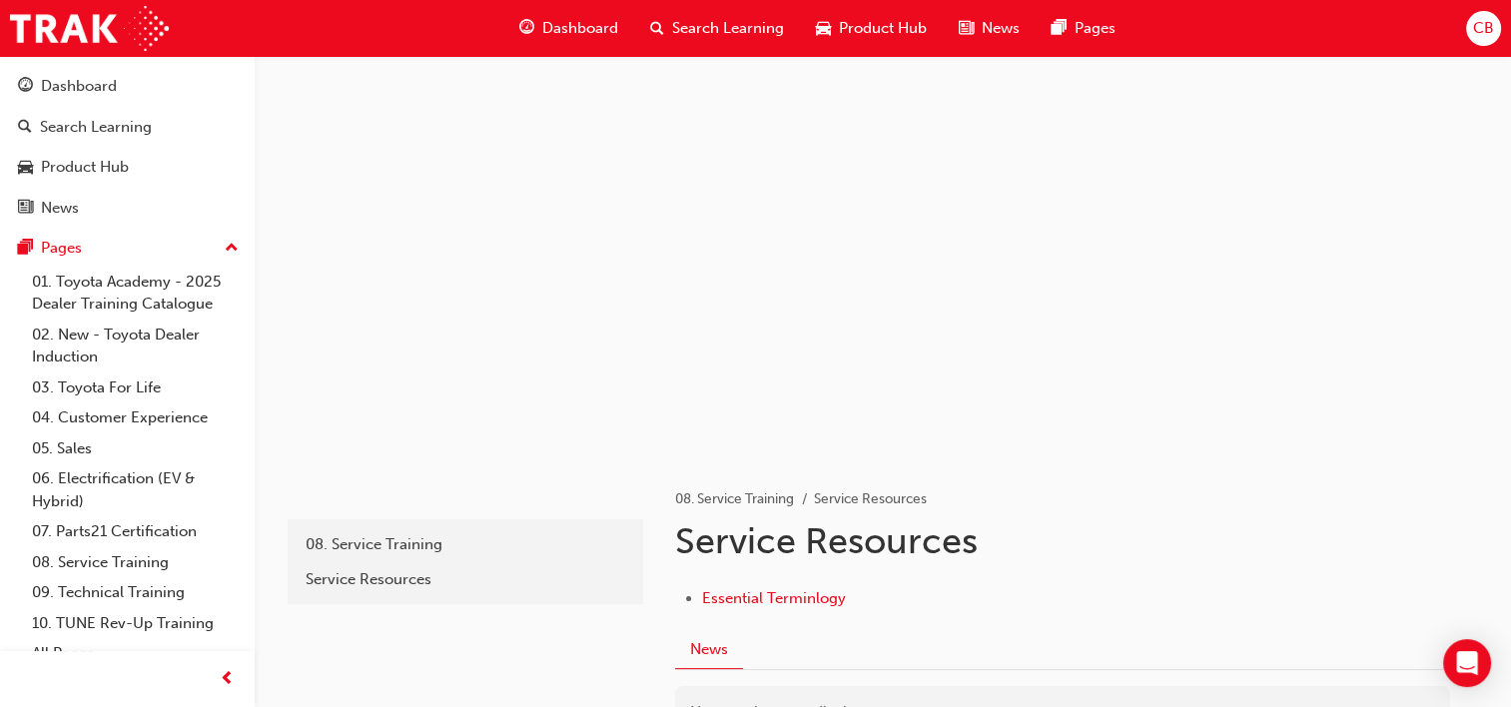
scroll to position [207, 0]
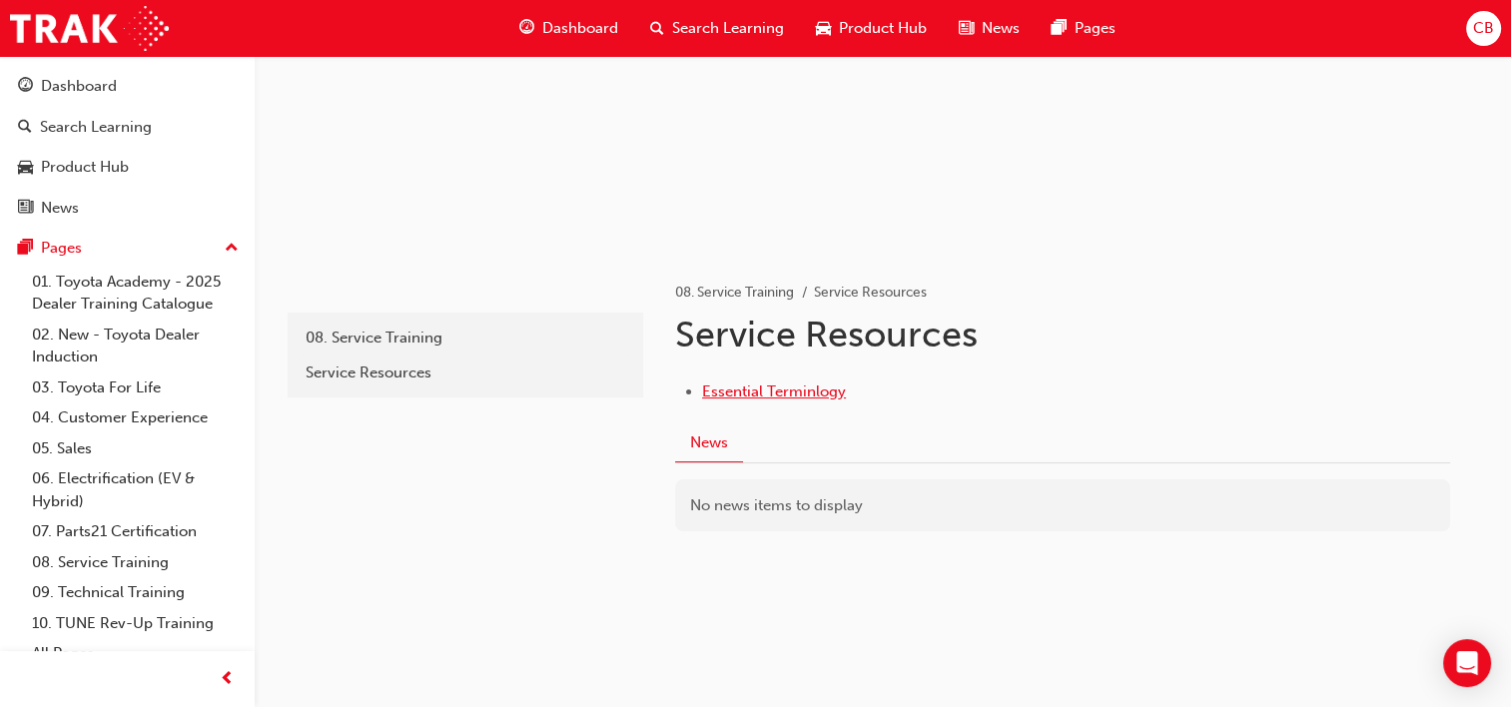
click at [739, 388] on span "Essential Terminlogy" at bounding box center [774, 391] width 144 height 18
